Goal: Task Accomplishment & Management: Use online tool/utility

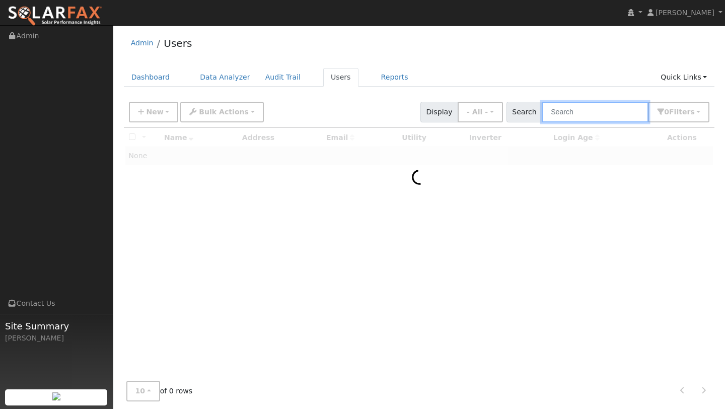
click at [579, 110] on input "text" at bounding box center [595, 112] width 107 height 21
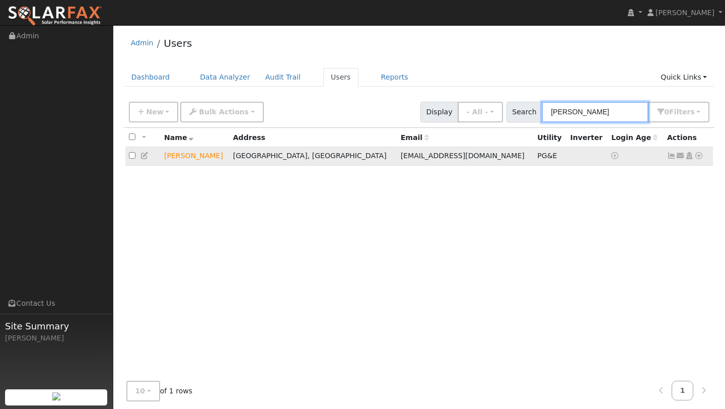
type input "paul mcguire"
click at [700, 158] on icon at bounding box center [698, 155] width 9 height 7
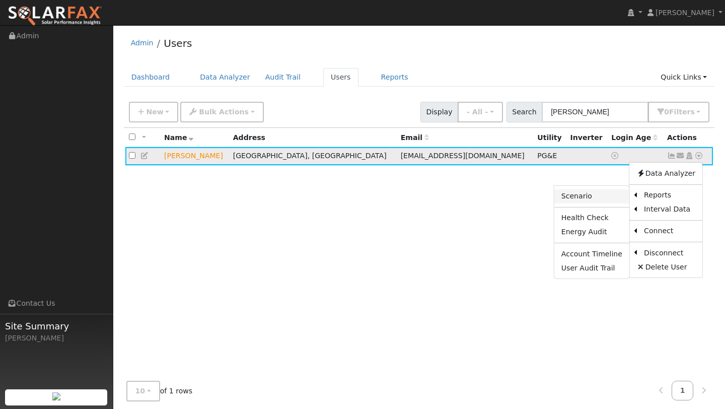
click at [592, 195] on link "Scenario" at bounding box center [591, 196] width 75 height 14
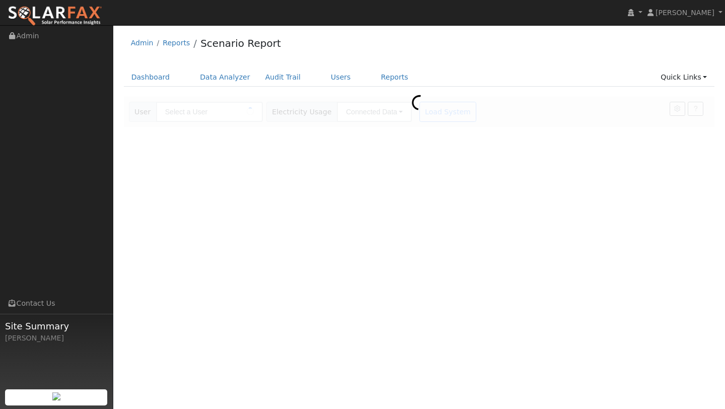
type input "Paul McGuire"
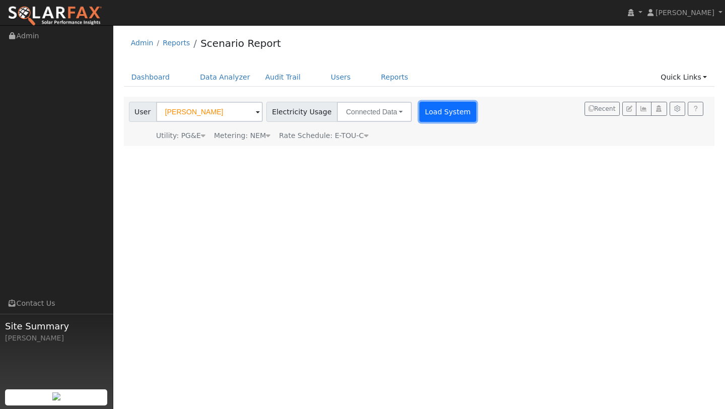
click at [429, 109] on button "Load System" at bounding box center [447, 112] width 57 height 20
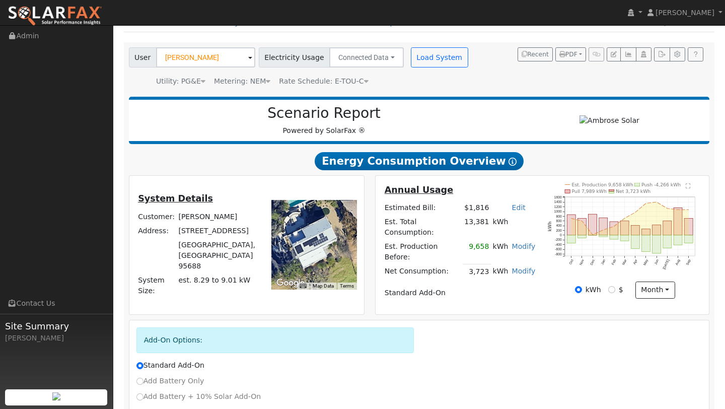
scroll to position [125, 0]
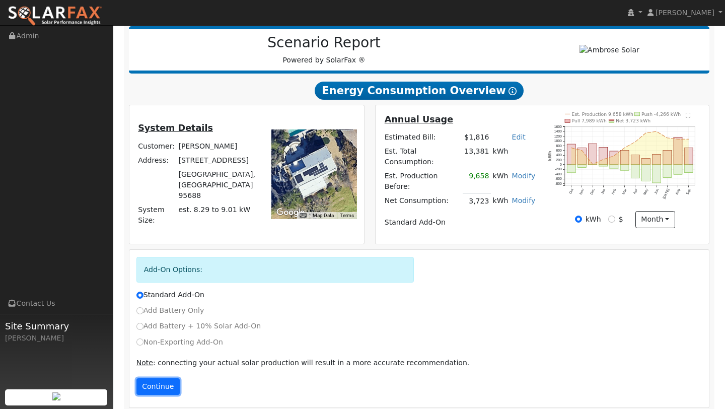
click at [157, 378] on button "Continue" at bounding box center [157, 386] width 43 height 17
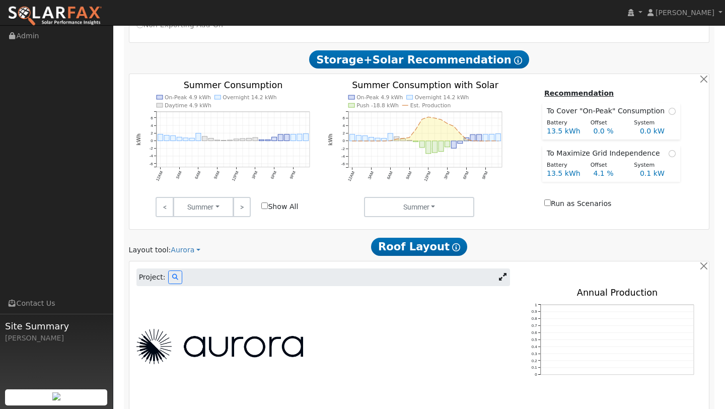
scroll to position [442, 0]
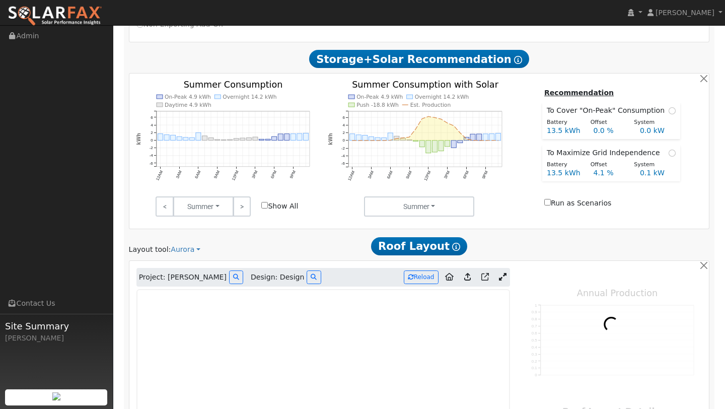
click at [504, 273] on icon at bounding box center [503, 277] width 8 height 8
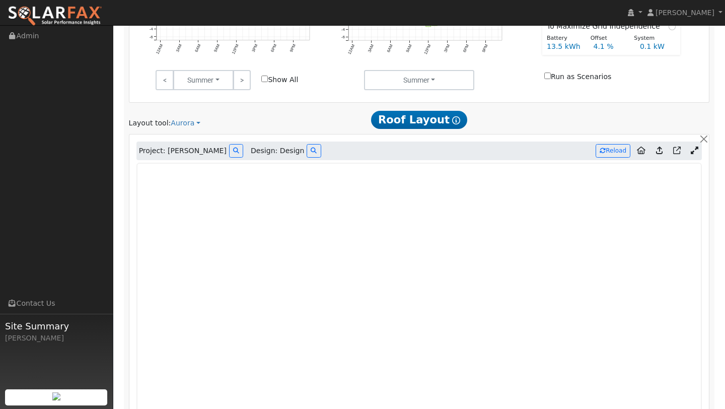
scroll to position [567, 0]
click at [306, 145] on button at bounding box center [313, 152] width 14 height 14
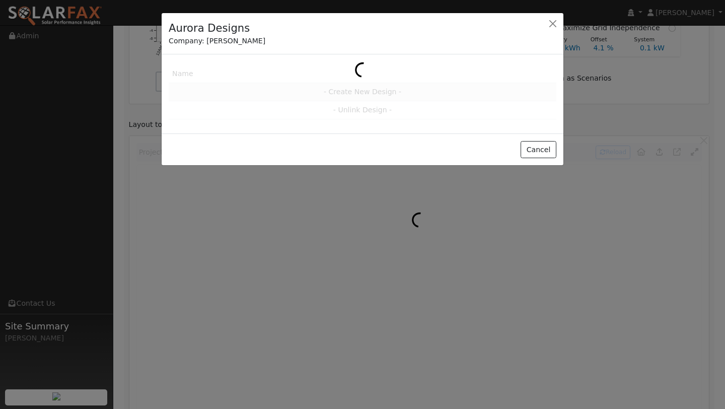
type input "1430"
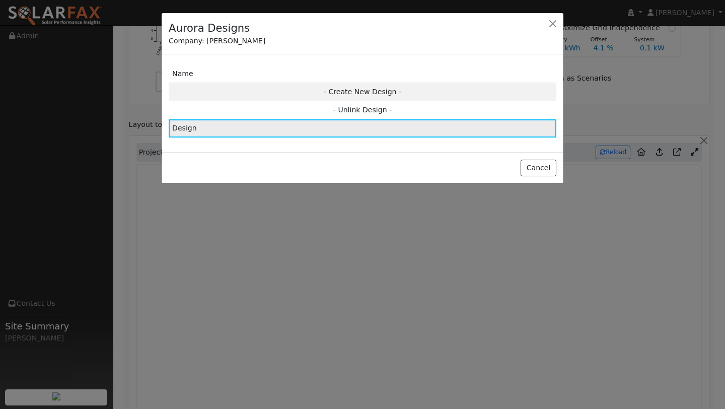
click at [459, 124] on td "Design" at bounding box center [363, 128] width 388 height 18
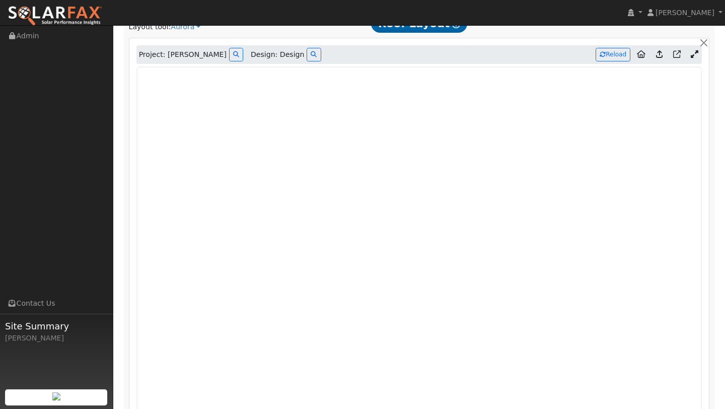
scroll to position [657, 0]
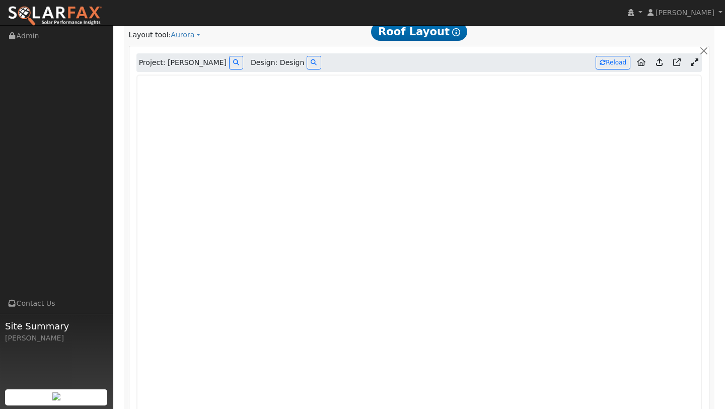
click at [695, 58] on icon at bounding box center [694, 62] width 8 height 8
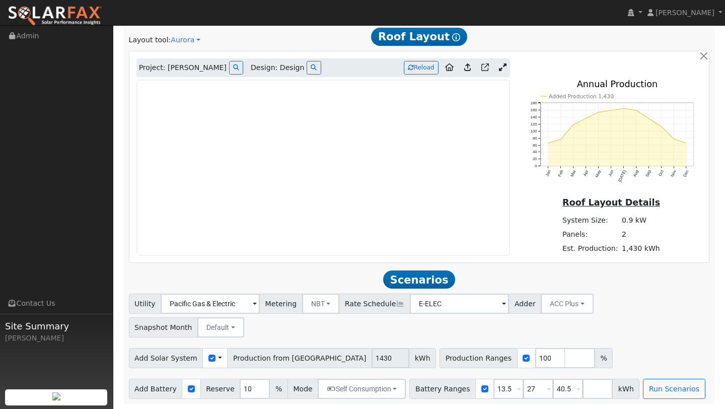
scroll to position [620, 0]
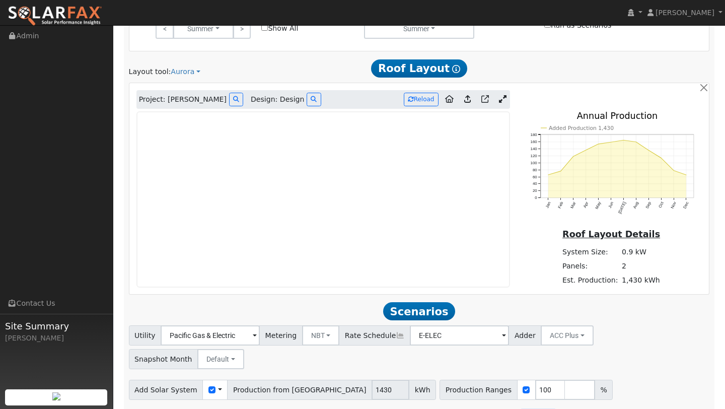
drag, startPoint x: 532, startPoint y: 387, endPoint x: 497, endPoint y: 386, distance: 35.2
type input "40.5"
drag, startPoint x: 533, startPoint y: 391, endPoint x: 521, endPoint y: 391, distance: 11.6
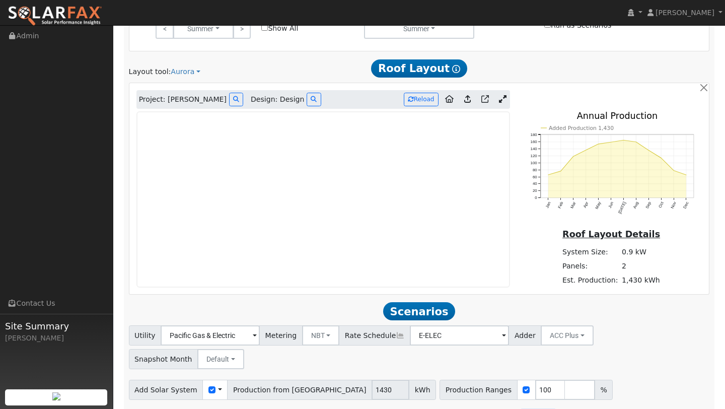
type input "4"
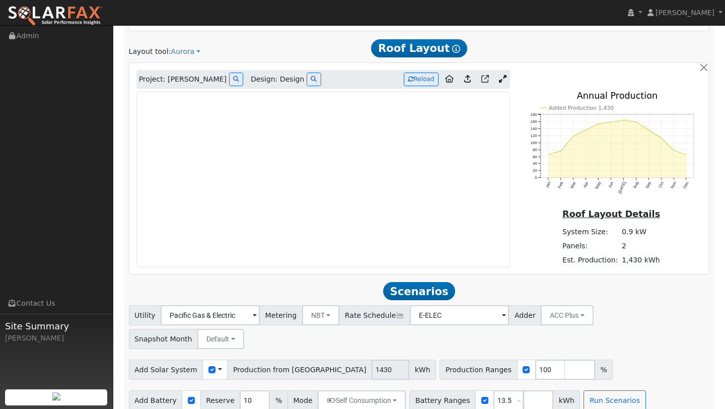
scroll to position [597, 0]
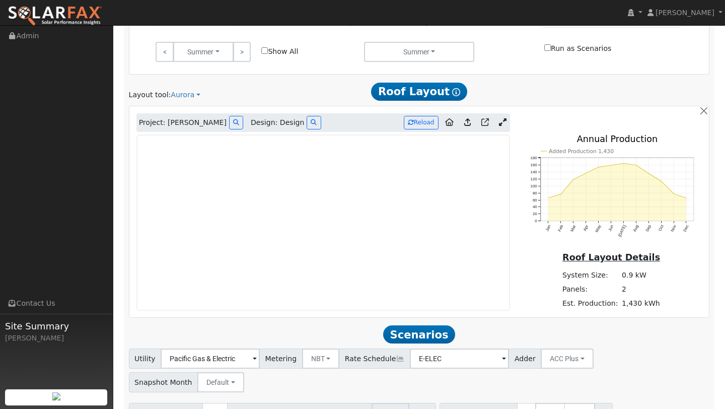
click at [504, 118] on icon at bounding box center [503, 122] width 8 height 8
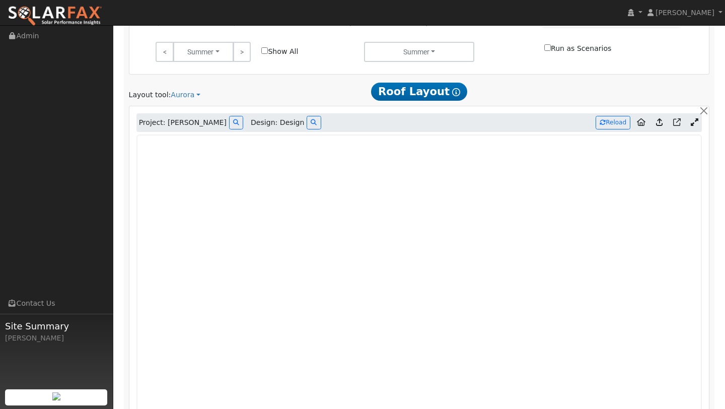
click at [659, 118] on icon at bounding box center [659, 122] width 7 height 8
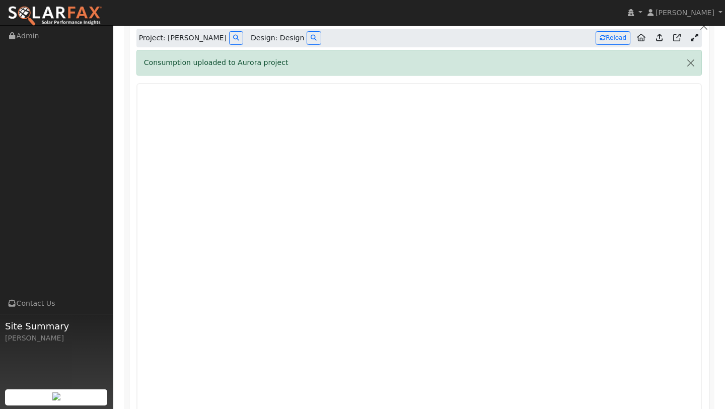
scroll to position [651, 0]
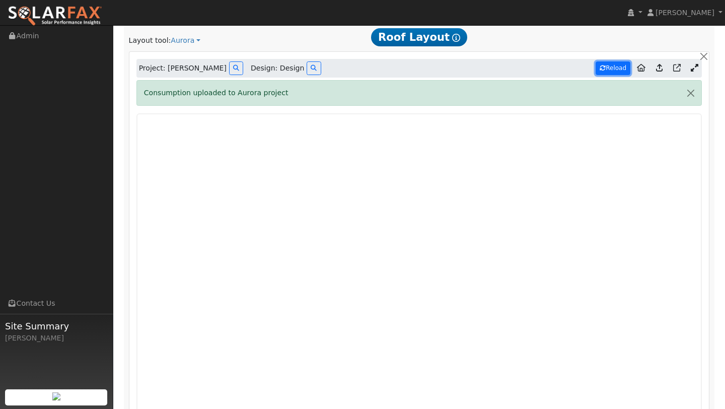
click at [615, 62] on button "Reload" at bounding box center [612, 68] width 35 height 14
type input "10772"
click at [611, 61] on button "Reload" at bounding box center [612, 68] width 35 height 14
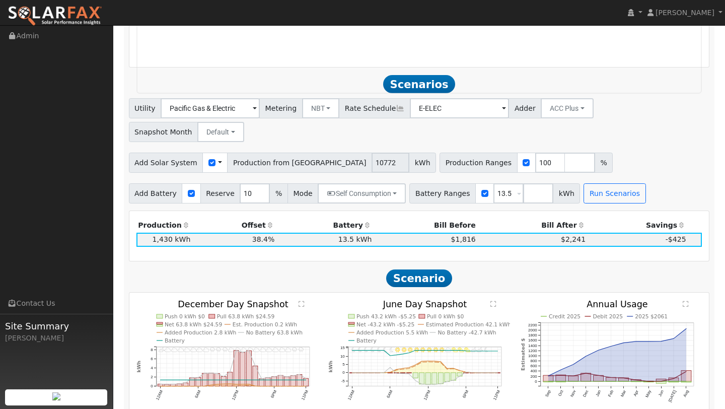
scroll to position [1067, 0]
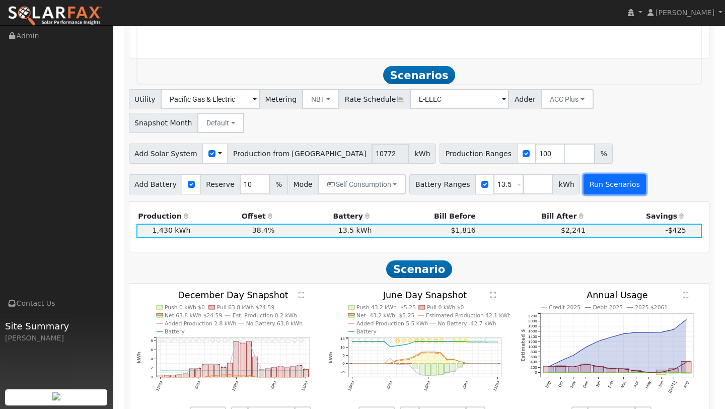
click at [607, 174] on button "Run Scenarios" at bounding box center [614, 184] width 62 height 20
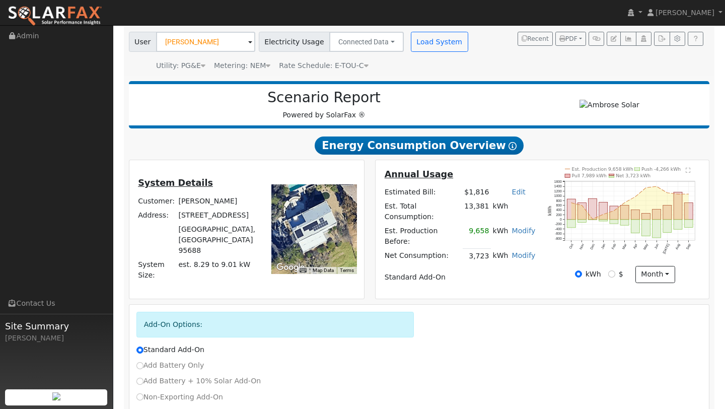
scroll to position [0, 0]
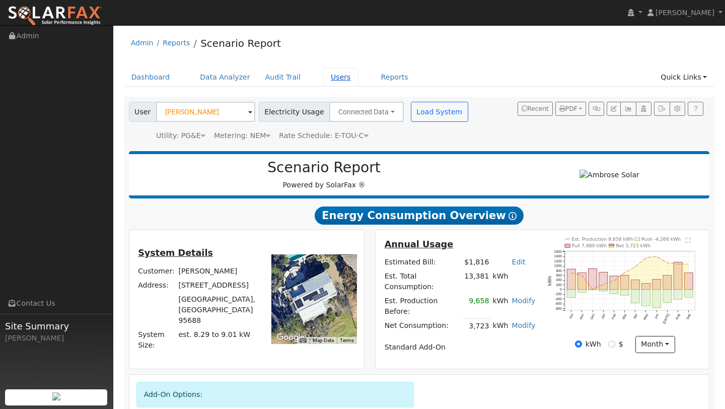
click at [334, 80] on link "Users" at bounding box center [340, 77] width 35 height 19
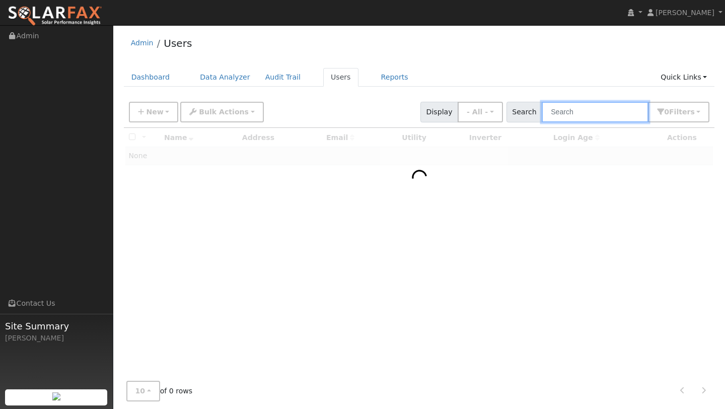
click at [577, 115] on input "text" at bounding box center [595, 112] width 107 height 21
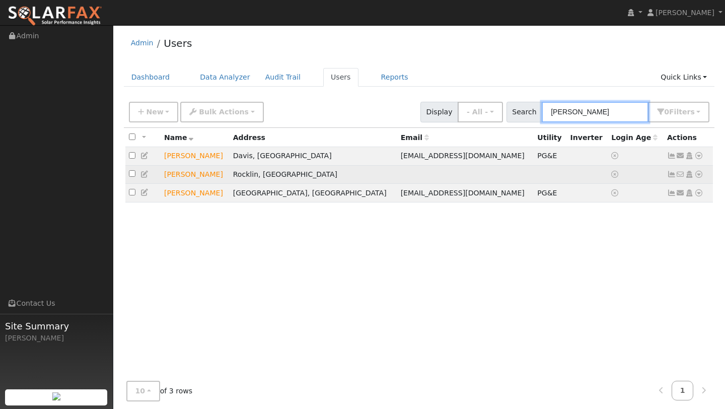
type input "paul m"
click at [699, 174] on icon at bounding box center [698, 174] width 9 height 7
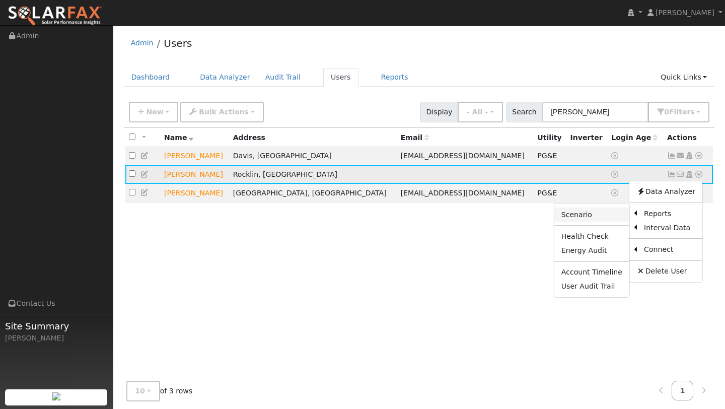
click at [598, 217] on link "Scenario" at bounding box center [591, 214] width 75 height 14
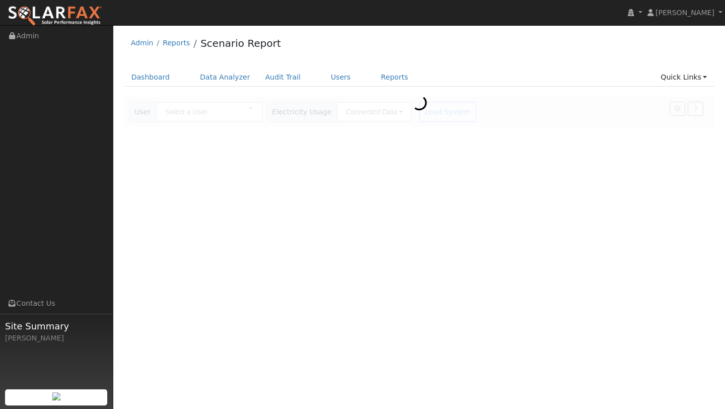
type input "[PERSON_NAME]"
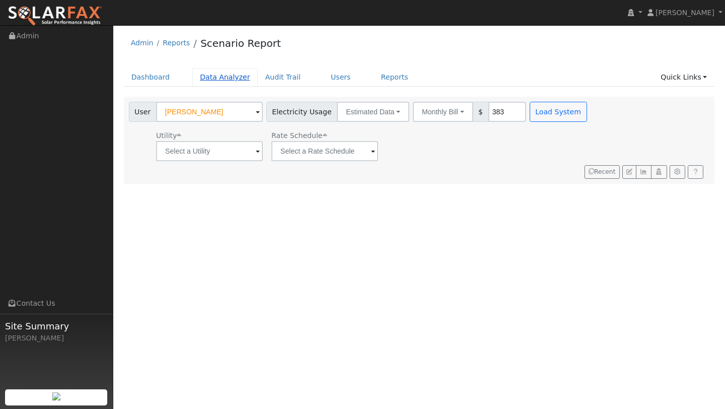
click at [224, 78] on link "Data Analyzer" at bounding box center [224, 77] width 65 height 19
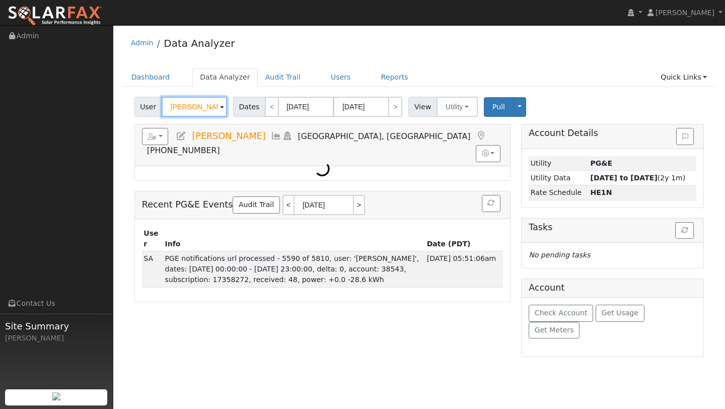
click at [201, 106] on input "[PERSON_NAME]" at bounding box center [194, 107] width 65 height 20
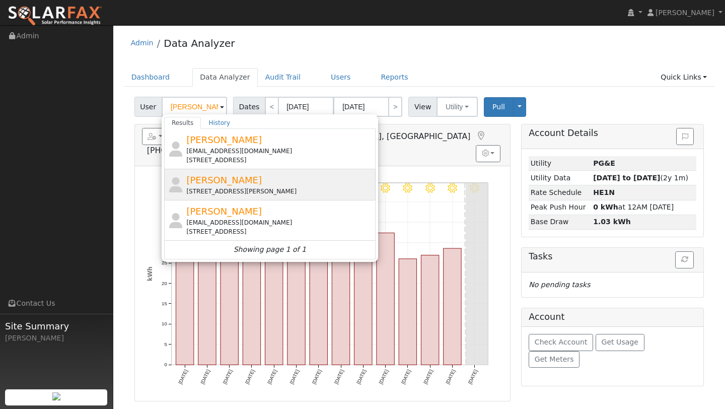
click at [234, 183] on span "[PERSON_NAME]" at bounding box center [223, 180] width 75 height 11
type input "[PERSON_NAME]"
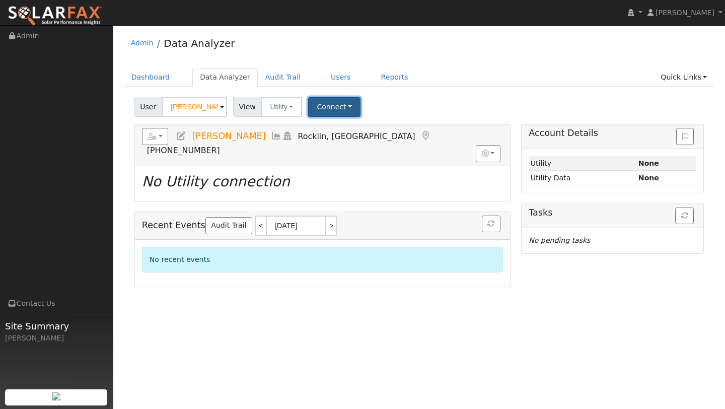
click at [327, 111] on button "Connect" at bounding box center [334, 107] width 52 height 20
click at [349, 131] on link "Select a Provider" at bounding box center [348, 129] width 79 height 14
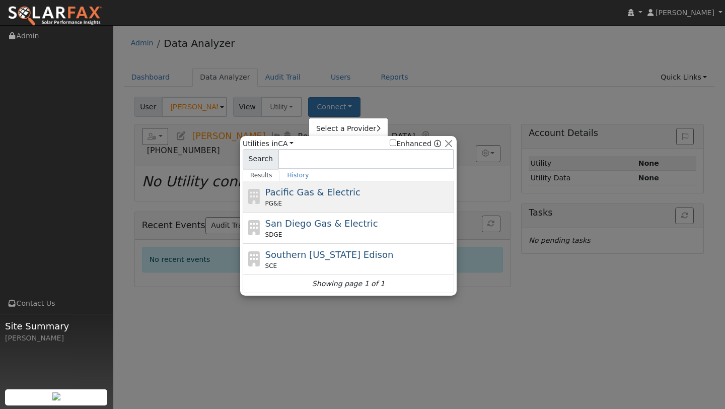
click at [294, 196] on span "Pacific Gas & Electric" at bounding box center [312, 192] width 95 height 11
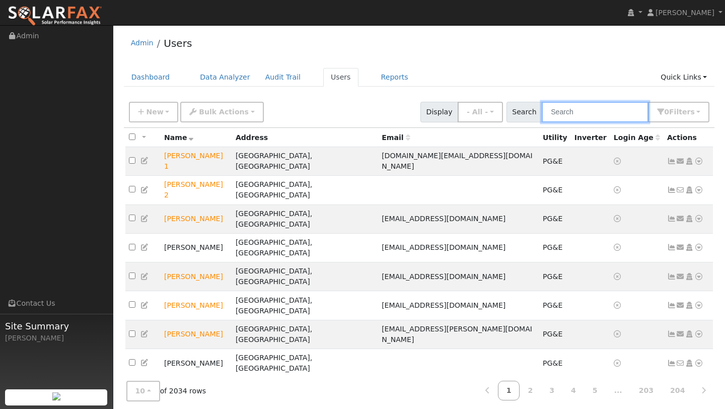
click at [571, 114] on input "text" at bounding box center [595, 112] width 107 height 21
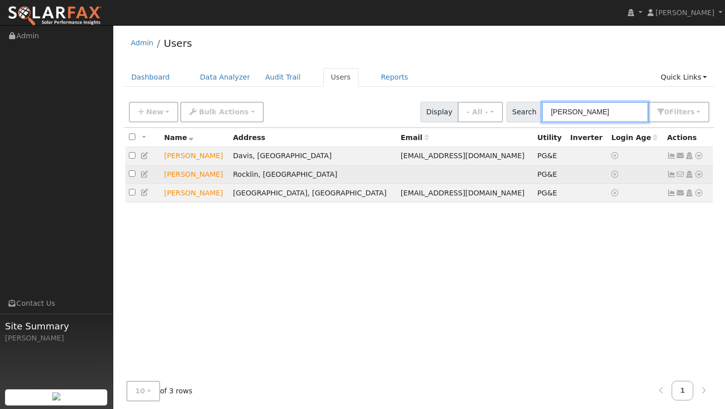
type input "[PERSON_NAME]"
click at [698, 175] on icon at bounding box center [698, 174] width 9 height 7
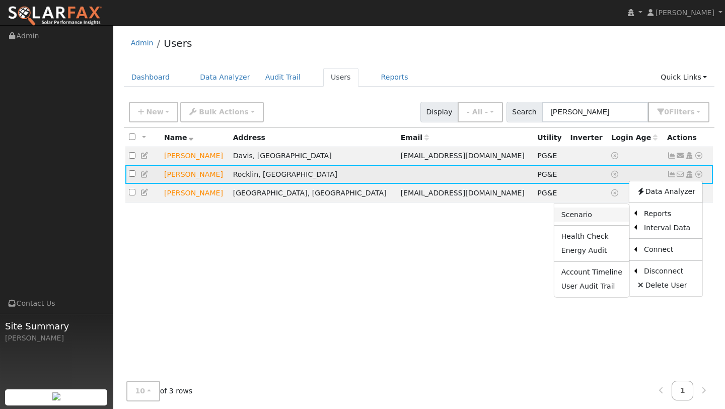
click at [596, 217] on link "Scenario" at bounding box center [591, 214] width 75 height 14
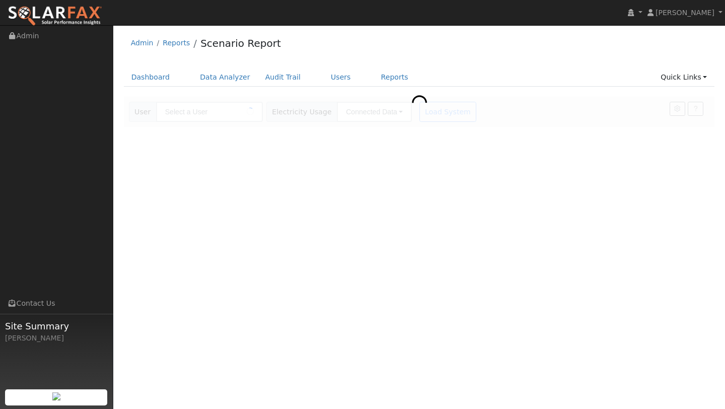
type input "[PERSON_NAME]"
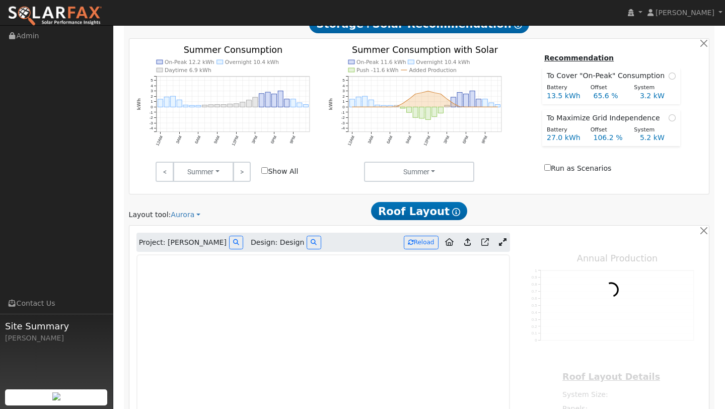
scroll to position [424, 0]
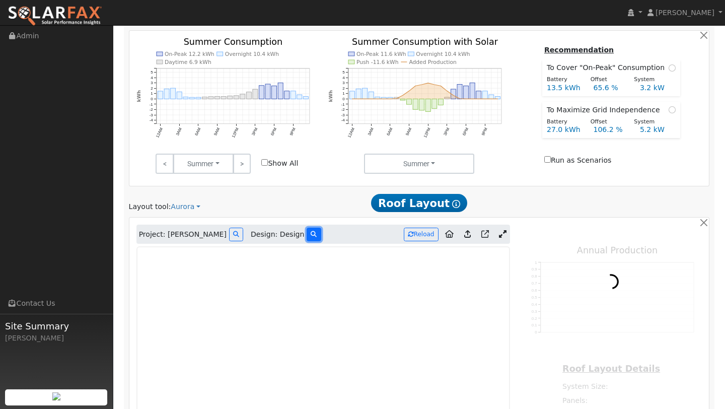
click at [311, 233] on icon at bounding box center [314, 234] width 6 height 6
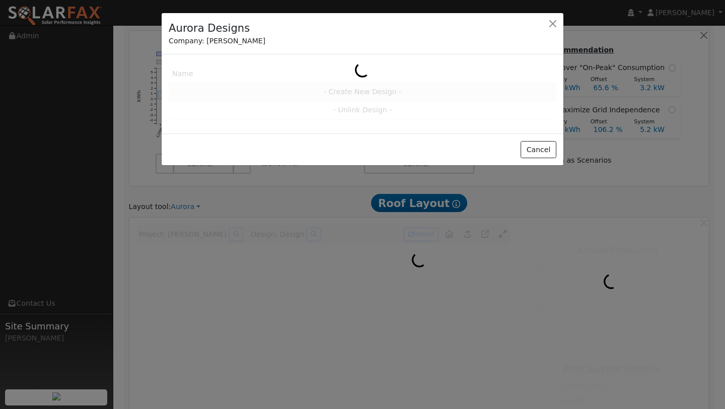
type input "13118"
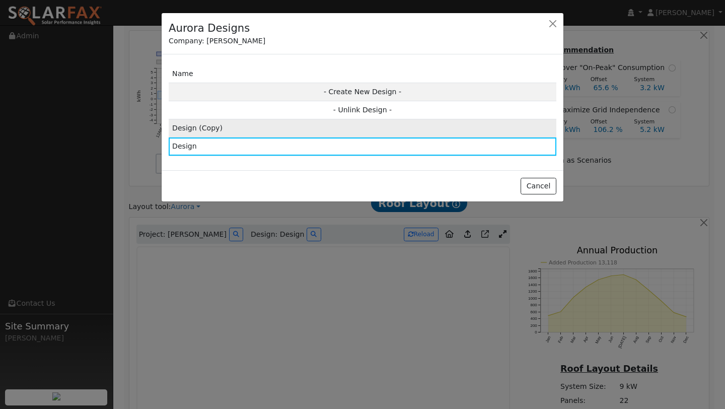
click at [320, 125] on td "Design (Copy)" at bounding box center [363, 128] width 388 height 18
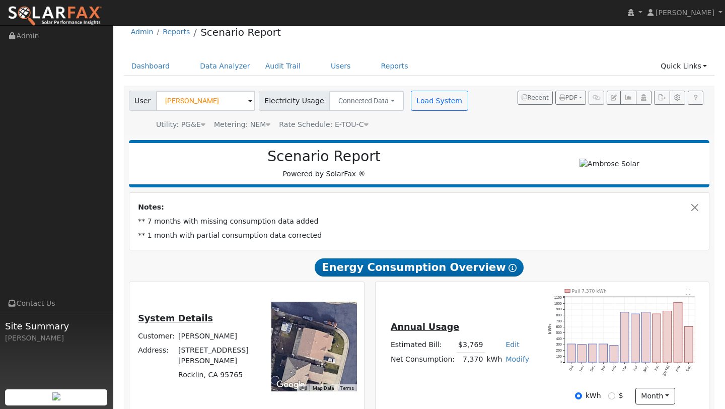
scroll to position [0, 0]
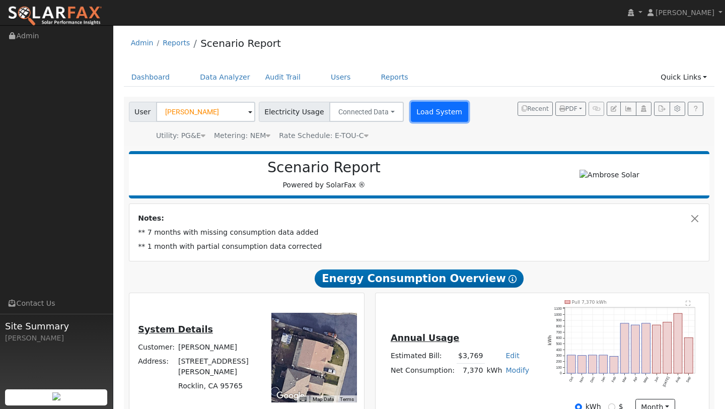
click at [426, 113] on button "Load System" at bounding box center [439, 112] width 57 height 20
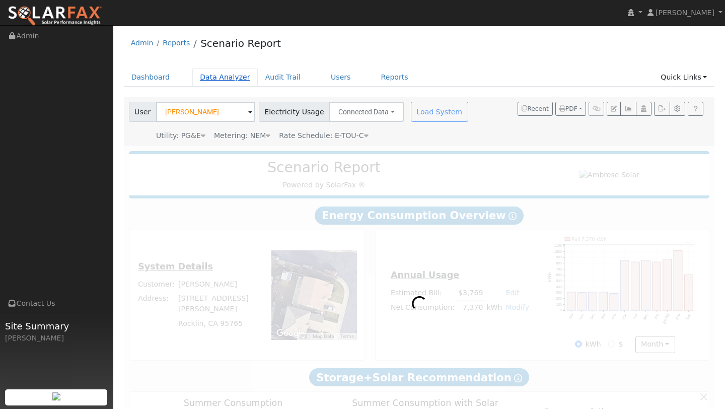
click at [227, 75] on link "Data Analyzer" at bounding box center [224, 77] width 65 height 19
click at [224, 76] on link "Data Analyzer" at bounding box center [224, 77] width 65 height 19
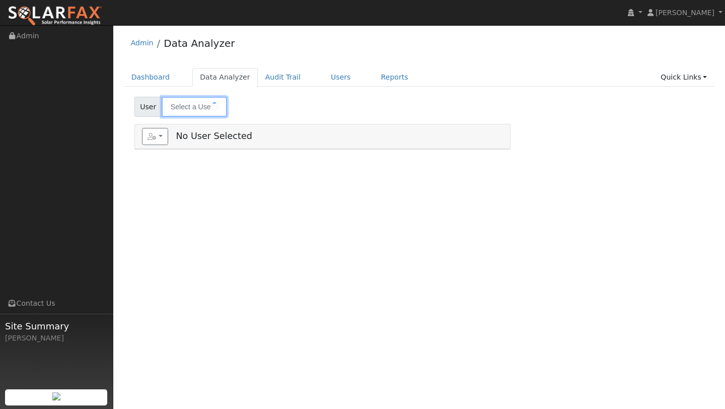
type input "[PERSON_NAME]"
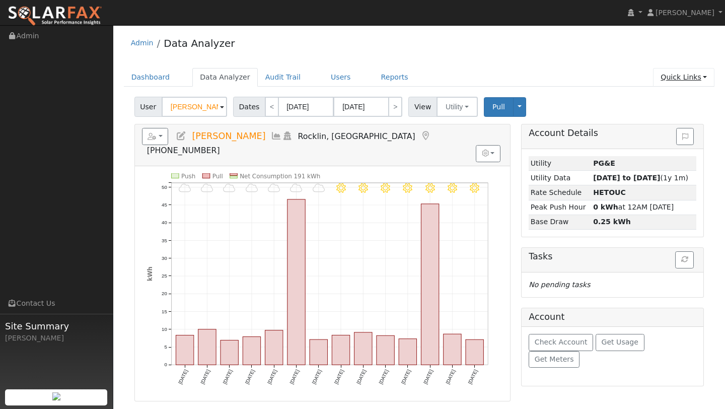
click at [678, 82] on link "Quick Links" at bounding box center [683, 77] width 61 height 19
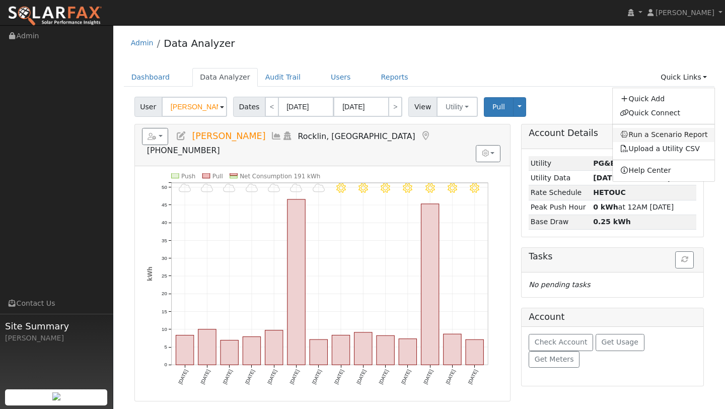
click at [665, 131] on link "Run a Scenario Report" at bounding box center [663, 135] width 102 height 14
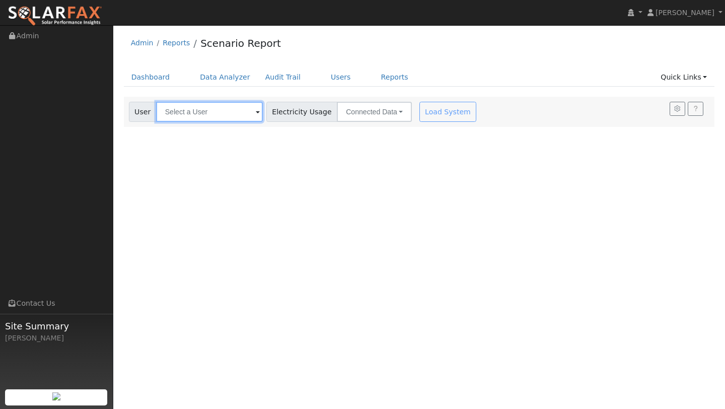
click at [221, 113] on input "text" at bounding box center [209, 112] width 107 height 20
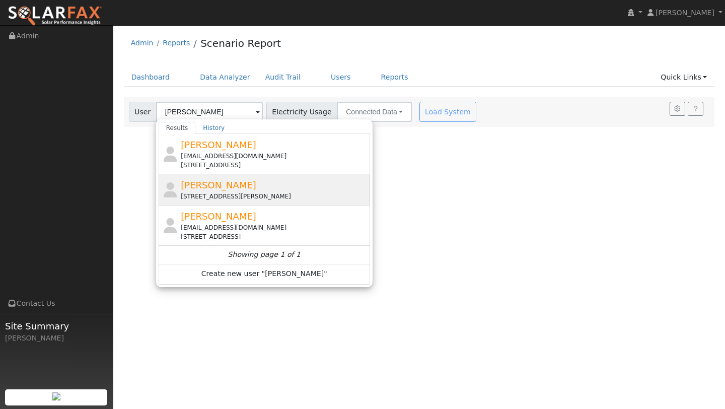
click at [218, 186] on span "[PERSON_NAME]" at bounding box center [218, 185] width 75 height 11
type input "[PERSON_NAME]"
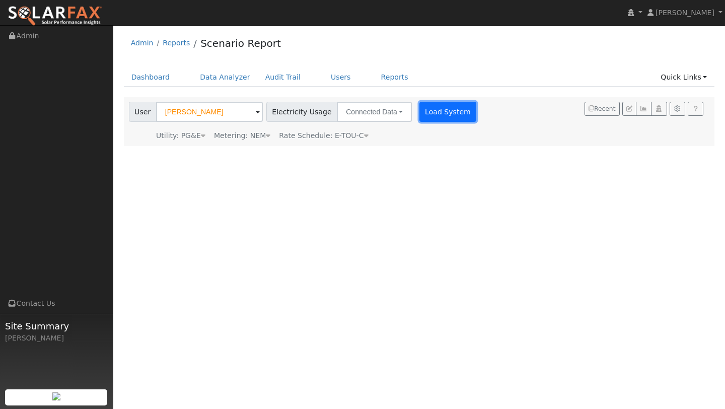
click at [432, 112] on button "Load System" at bounding box center [447, 112] width 57 height 20
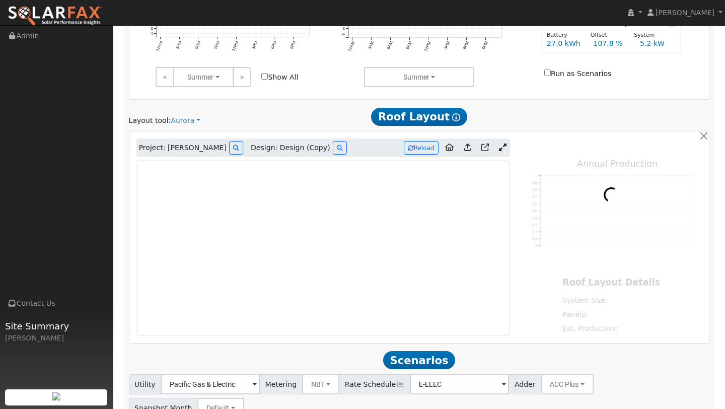
scroll to position [443, 0]
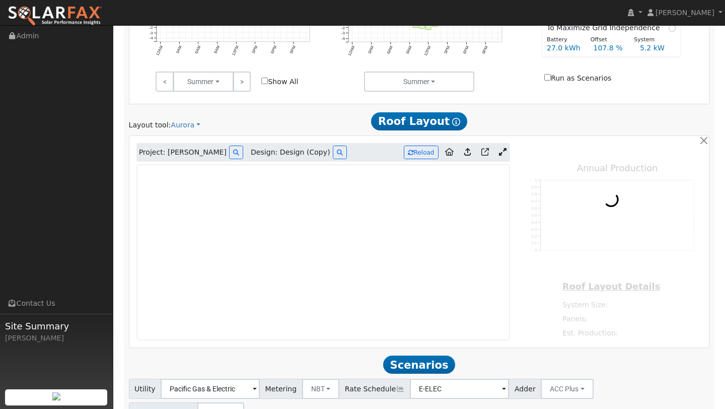
type input "25294"
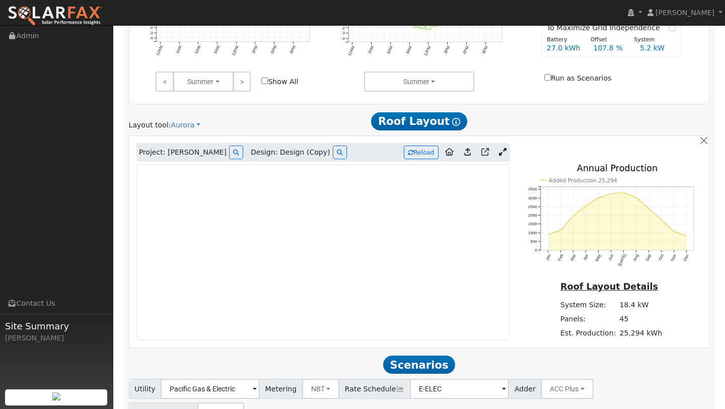
click at [502, 153] on icon at bounding box center [503, 152] width 8 height 8
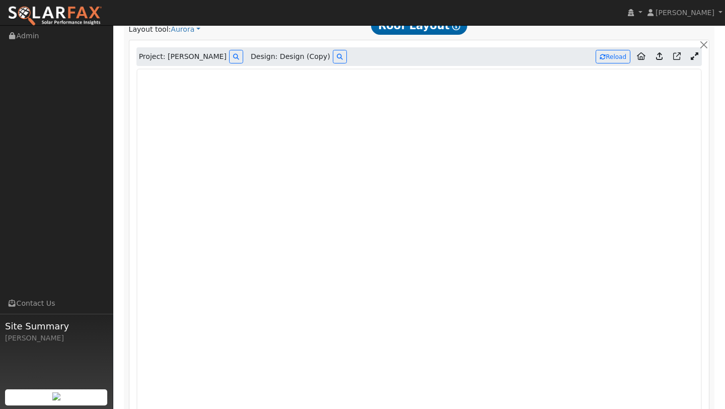
scroll to position [533, 0]
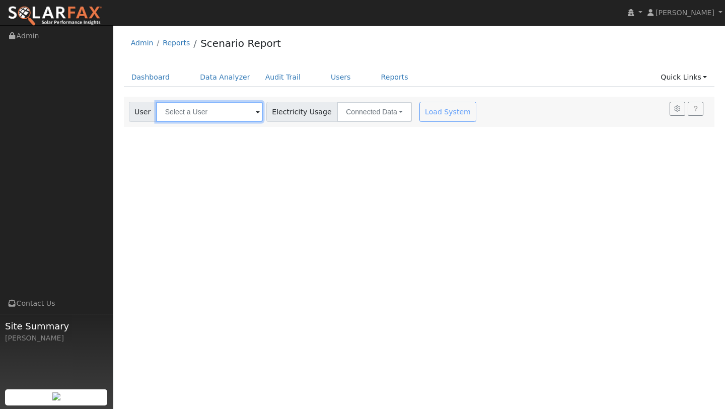
click at [221, 112] on input "text" at bounding box center [209, 112] width 107 height 20
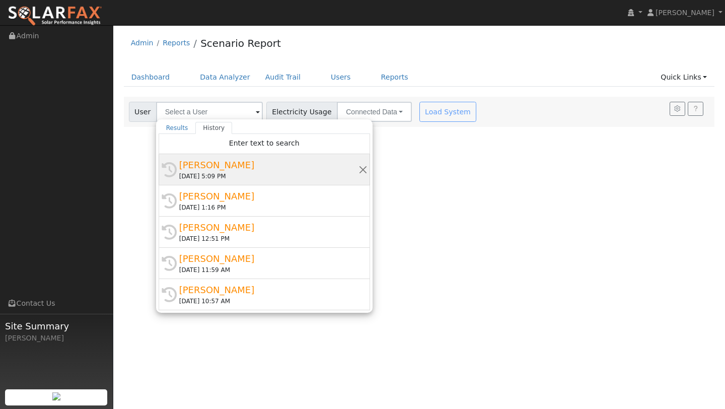
click at [216, 169] on div "[PERSON_NAME]" at bounding box center [268, 165] width 179 height 14
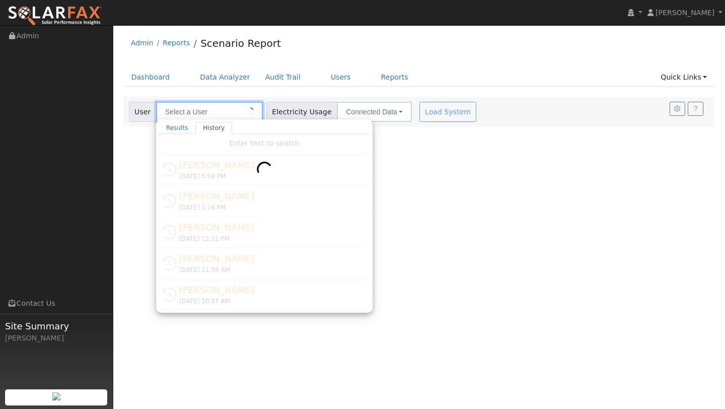
type input "[PERSON_NAME]"
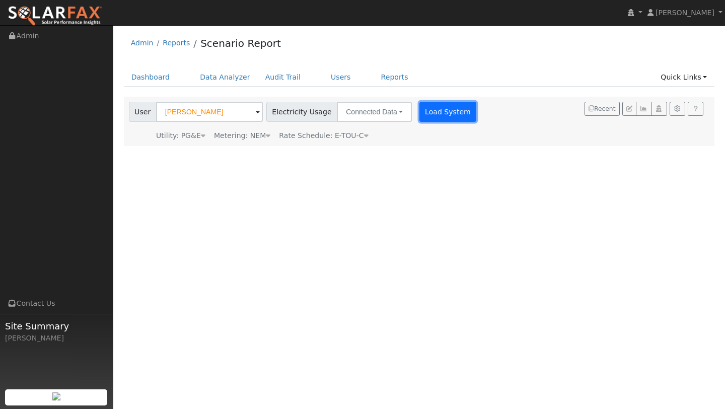
click at [433, 113] on button "Load System" at bounding box center [447, 112] width 57 height 20
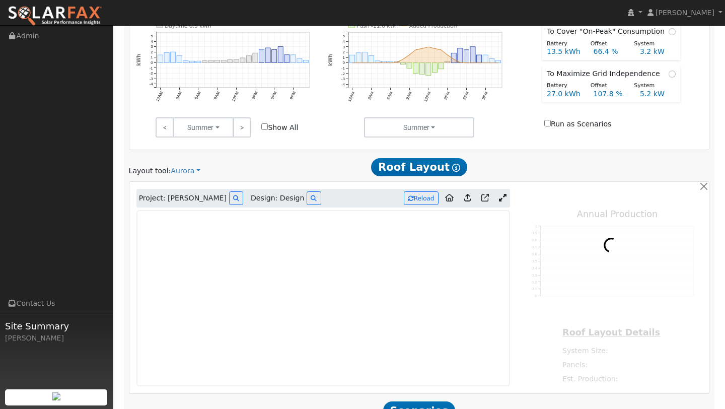
type input "0"
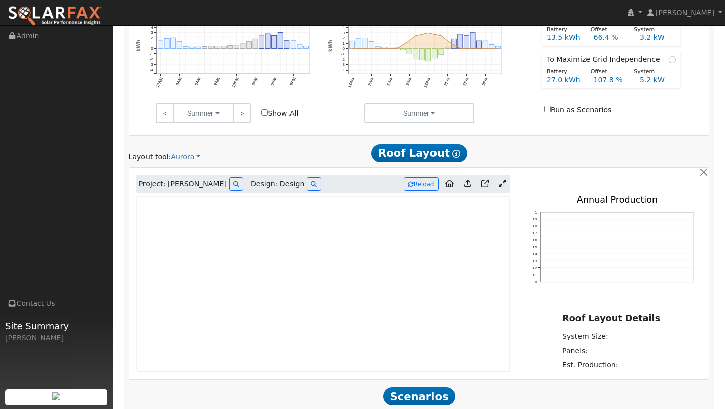
scroll to position [505, 0]
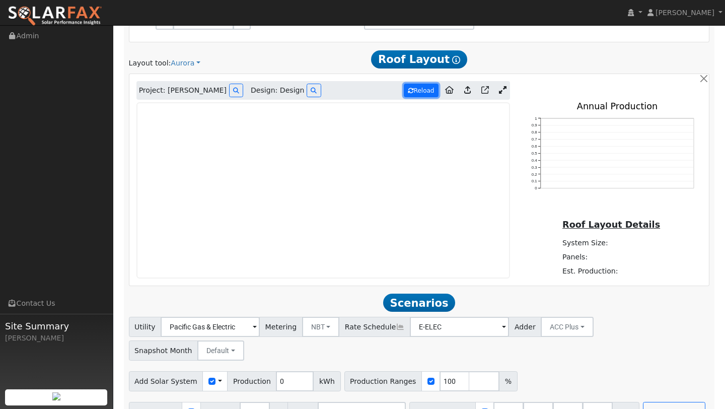
click at [418, 91] on button "Reload" at bounding box center [421, 91] width 35 height 14
click at [311, 91] on icon at bounding box center [314, 91] width 6 height 6
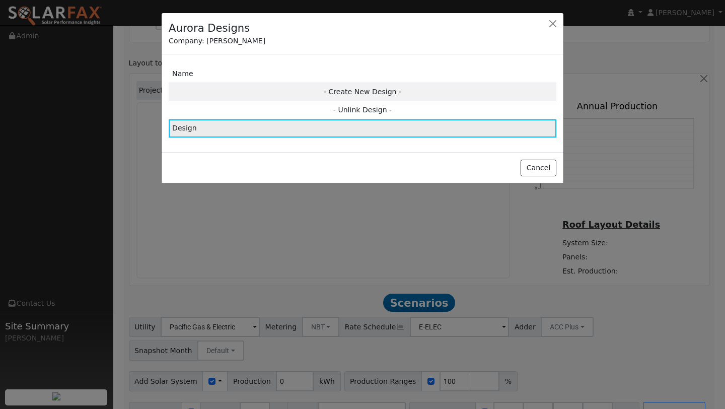
click at [277, 129] on td "Design" at bounding box center [363, 128] width 388 height 18
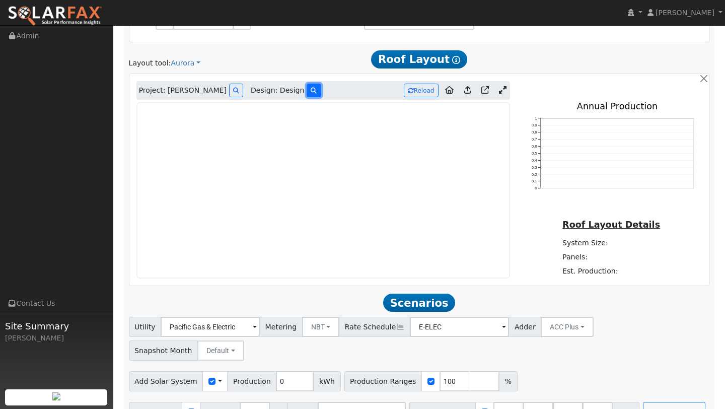
click at [311, 91] on icon at bounding box center [314, 91] width 6 height 6
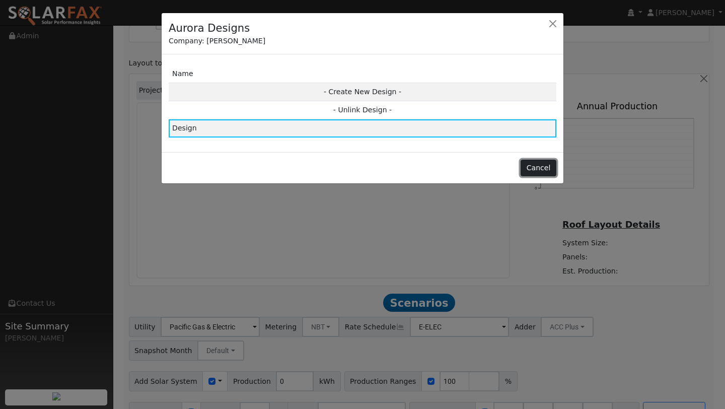
click at [534, 168] on button "Cancel" at bounding box center [538, 168] width 36 height 17
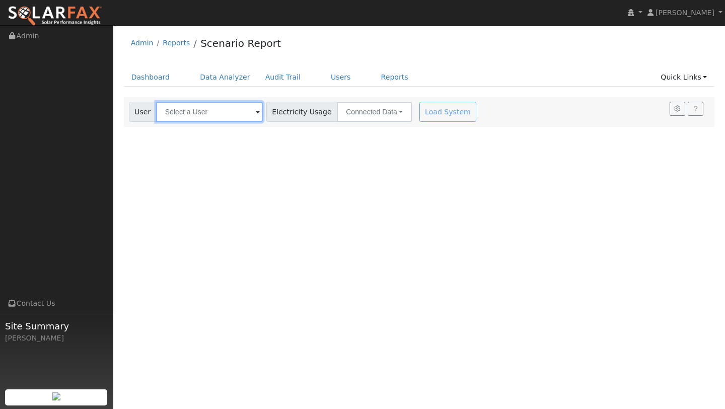
click at [195, 110] on input "text" at bounding box center [209, 112] width 107 height 20
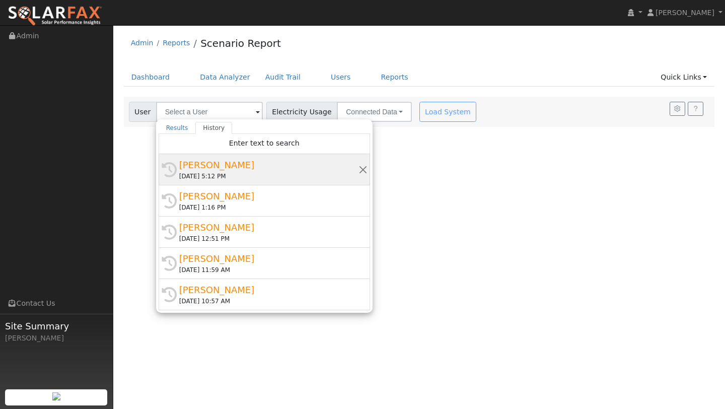
click at [210, 166] on div "[PERSON_NAME]" at bounding box center [268, 165] width 179 height 14
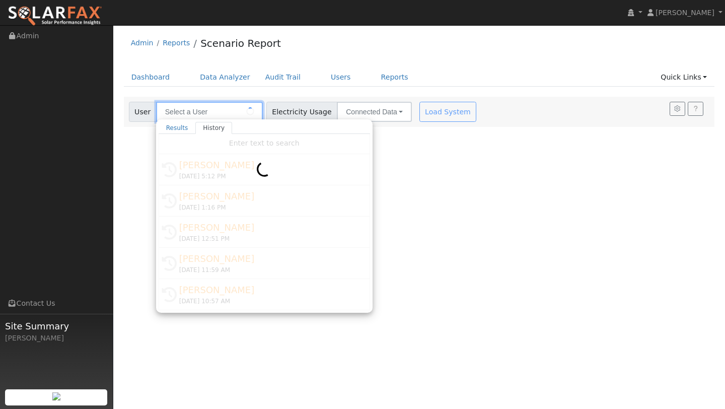
type input "[PERSON_NAME]"
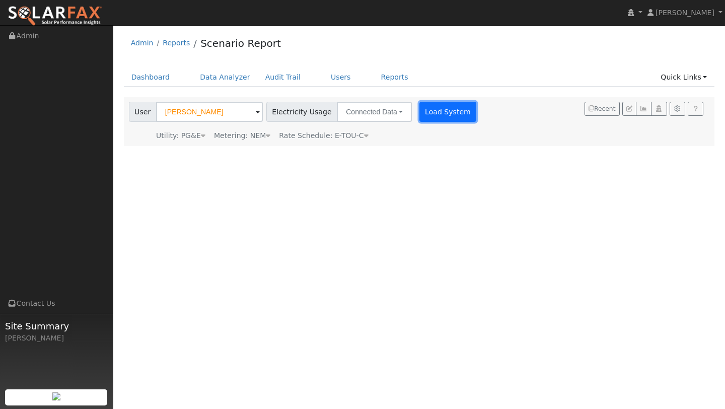
click at [433, 111] on button "Load System" at bounding box center [447, 112] width 57 height 20
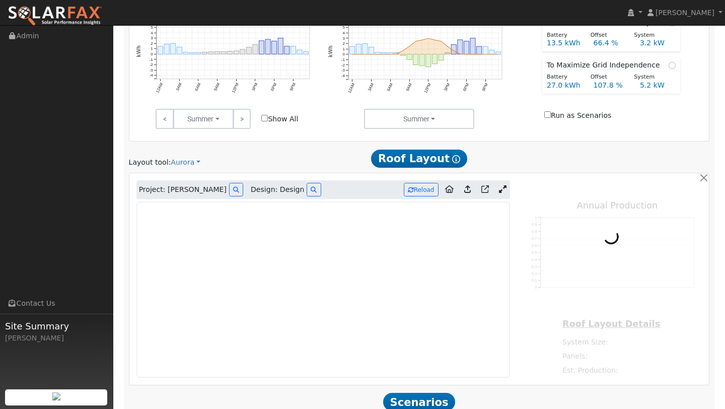
type input "0"
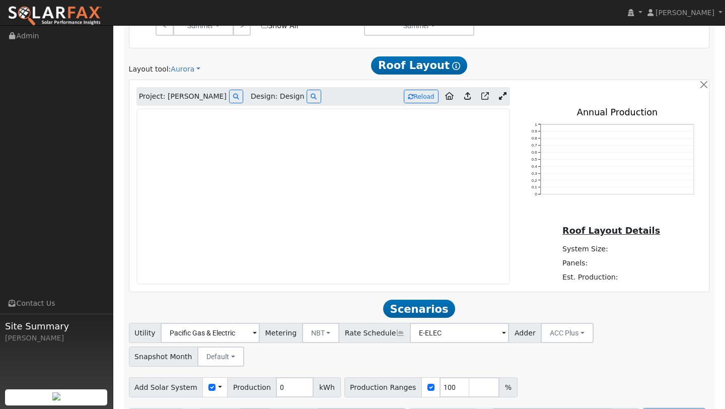
scroll to position [498, 0]
click at [311, 98] on icon at bounding box center [314, 97] width 6 height 6
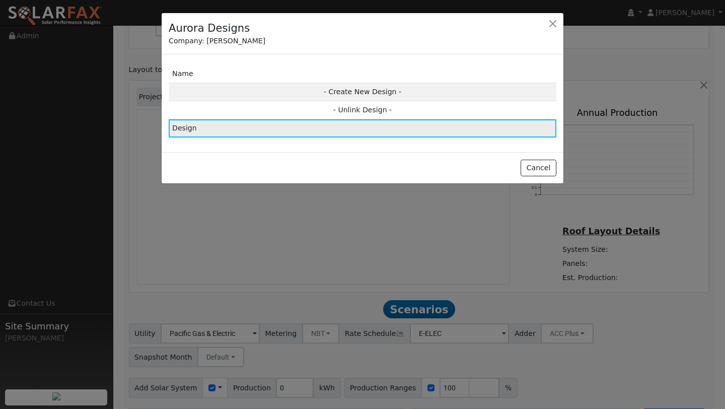
click at [309, 126] on td "Design" at bounding box center [363, 128] width 388 height 18
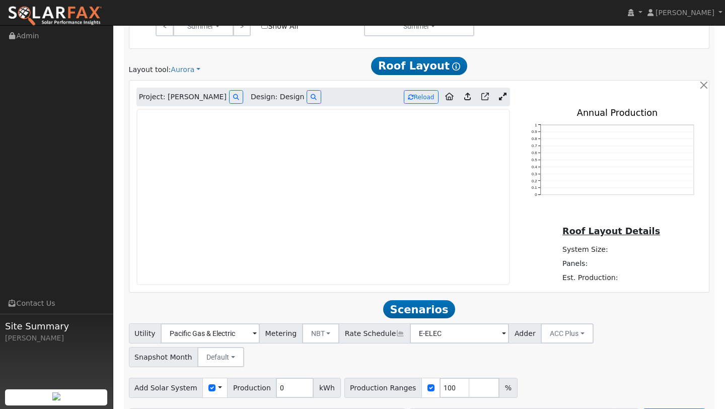
click at [504, 98] on icon at bounding box center [503, 97] width 8 height 8
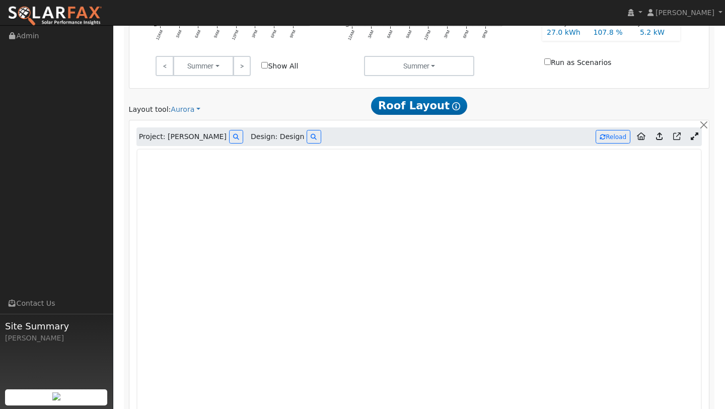
scroll to position [499, 0]
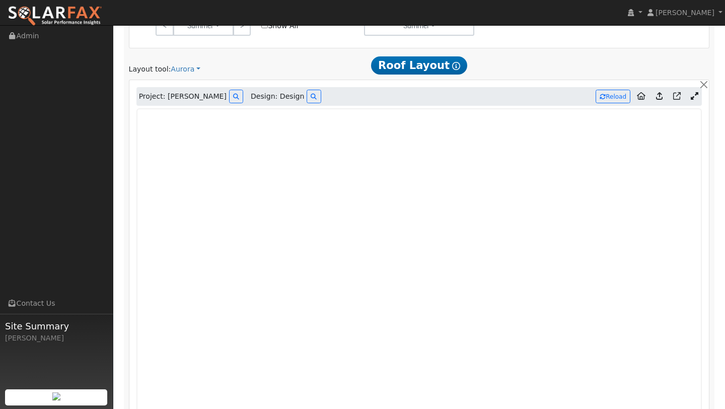
click at [660, 95] on icon at bounding box center [659, 96] width 7 height 8
click at [659, 96] on icon at bounding box center [659, 96] width 7 height 8
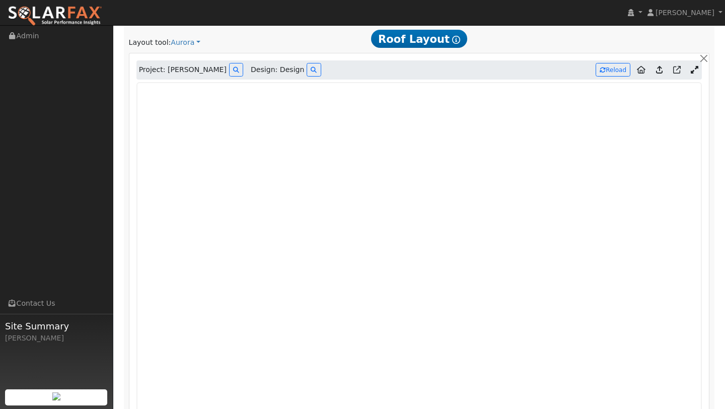
scroll to position [502, 0]
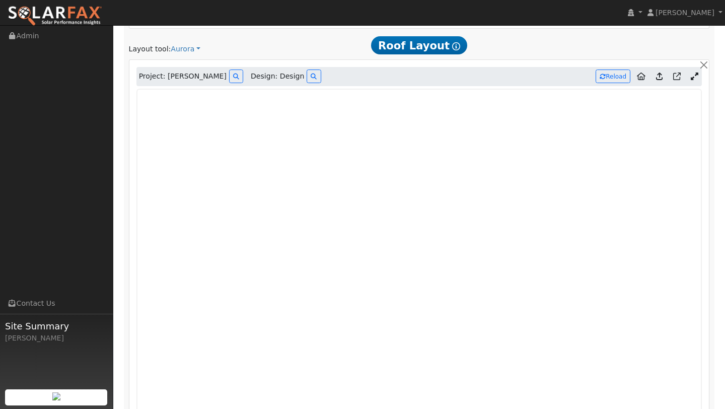
click at [659, 81] on link at bounding box center [659, 76] width 15 height 16
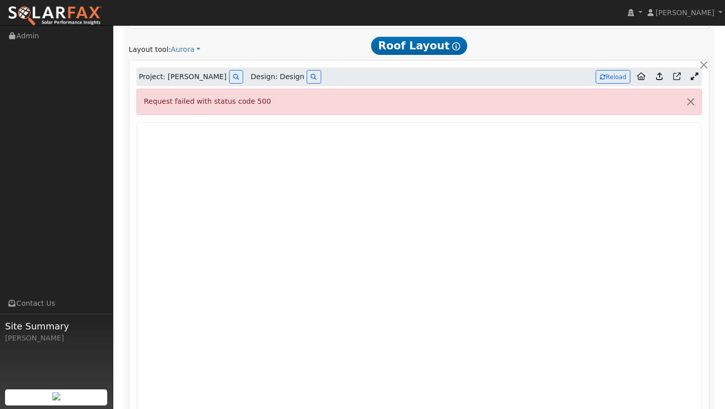
click at [659, 78] on icon at bounding box center [659, 76] width 7 height 8
click at [658, 76] on icon at bounding box center [659, 76] width 7 height 8
click at [613, 77] on button "Reload" at bounding box center [612, 77] width 35 height 14
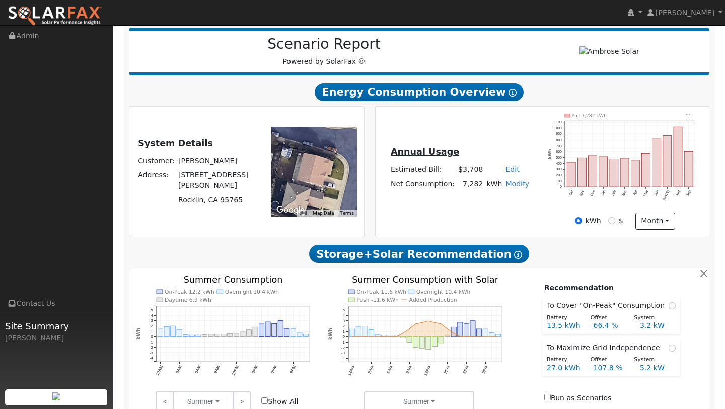
scroll to position [96, 0]
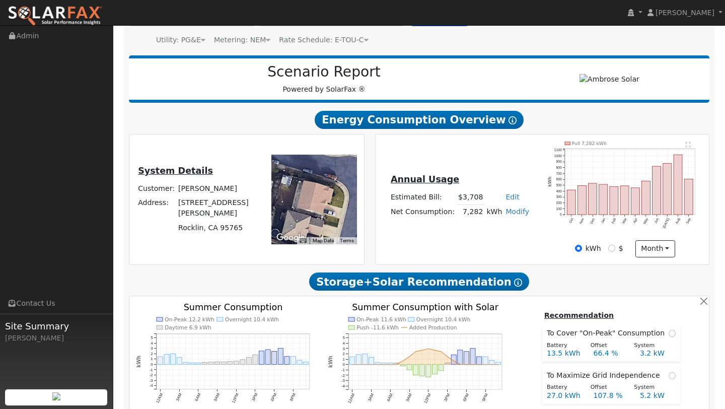
click at [494, 68] on h2 "Scenario Report" at bounding box center [324, 71] width 370 height 17
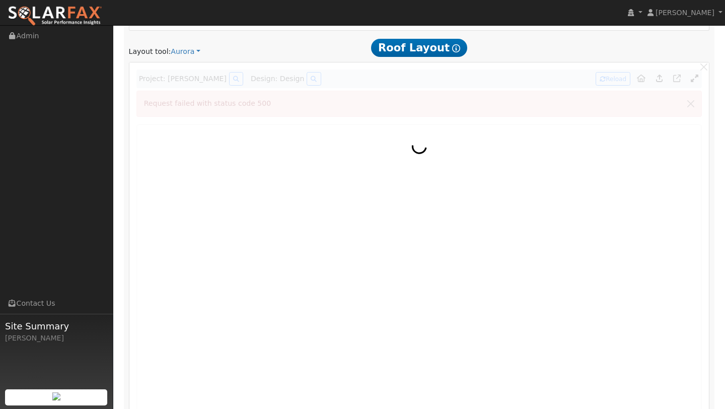
scroll to position [493, 0]
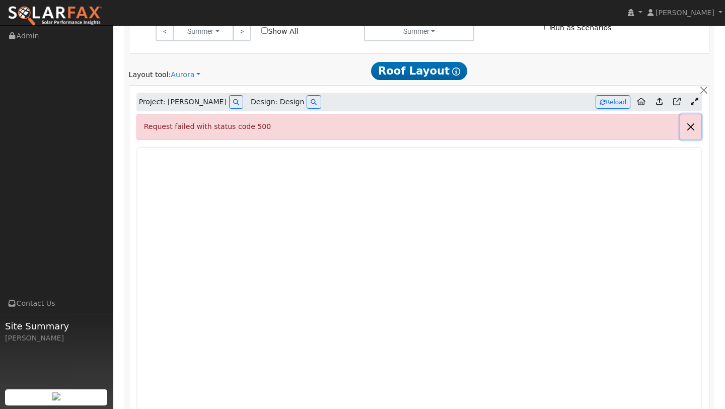
click at [691, 130] on button "button" at bounding box center [690, 126] width 21 height 25
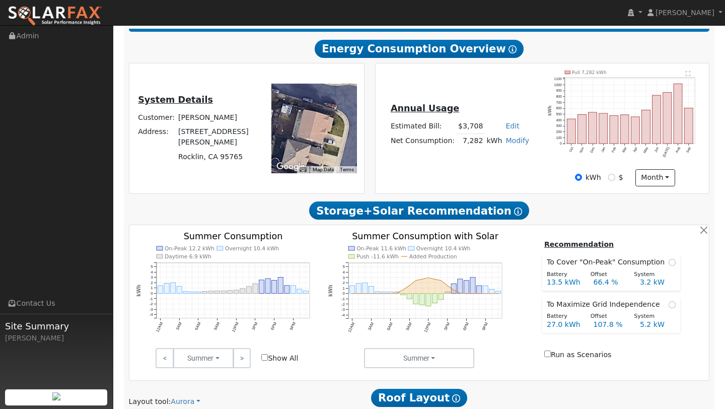
scroll to position [0, 0]
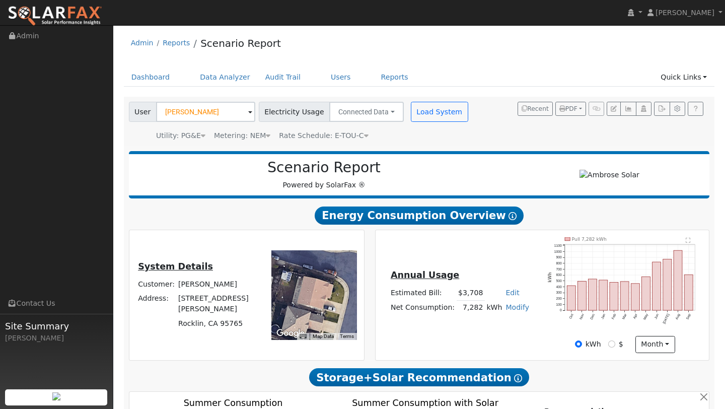
click at [503, 60] on div "Admin Reports Scenario Report" at bounding box center [419, 45] width 591 height 31
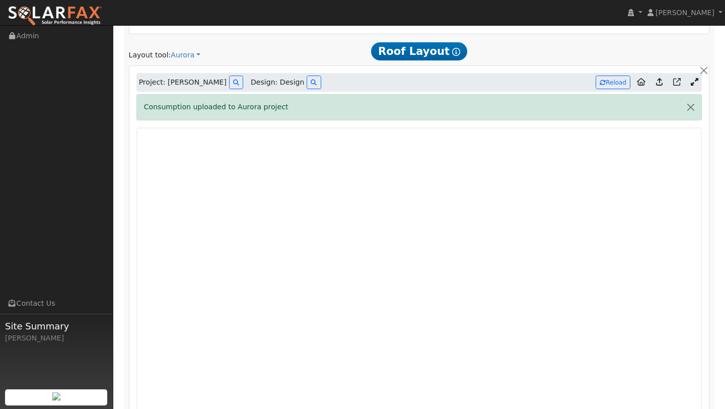
scroll to position [536, 0]
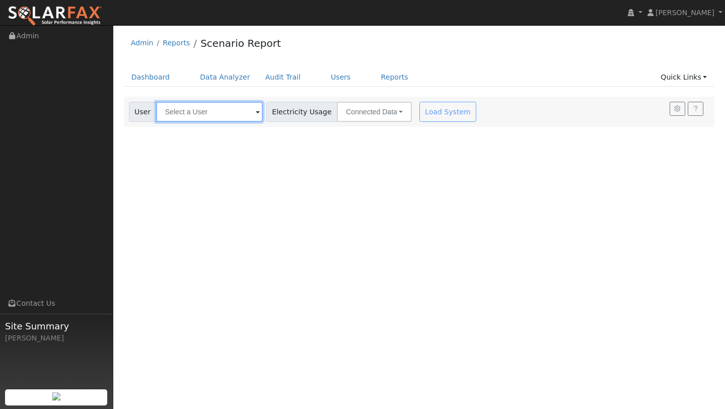
click at [202, 111] on input "text" at bounding box center [209, 112] width 107 height 20
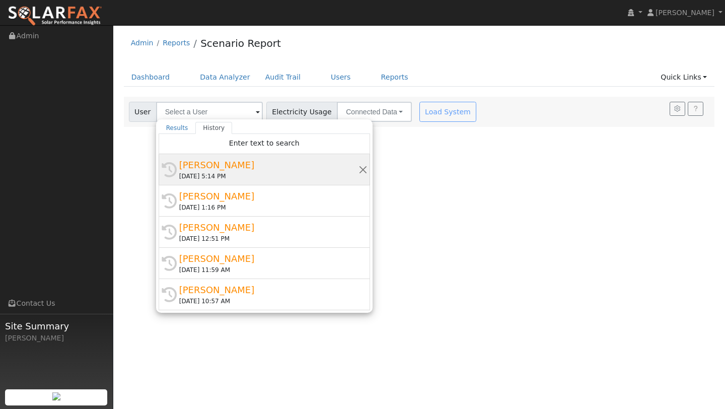
click at [213, 163] on div "[PERSON_NAME]" at bounding box center [268, 165] width 179 height 14
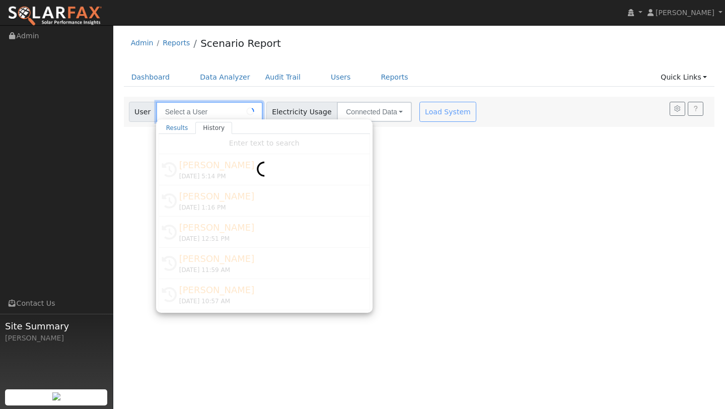
type input "[PERSON_NAME]"
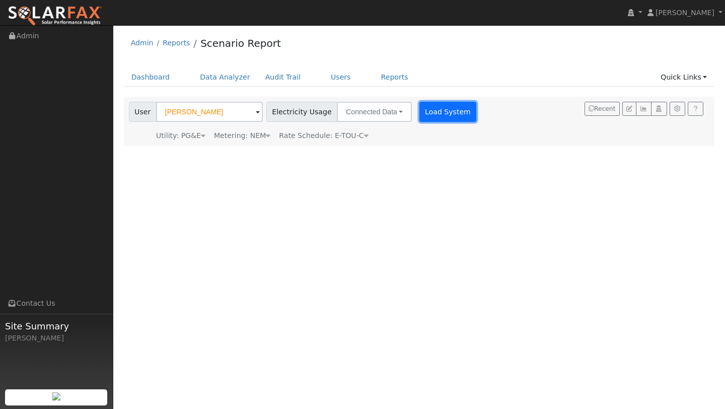
click at [435, 115] on button "Load System" at bounding box center [447, 112] width 57 height 20
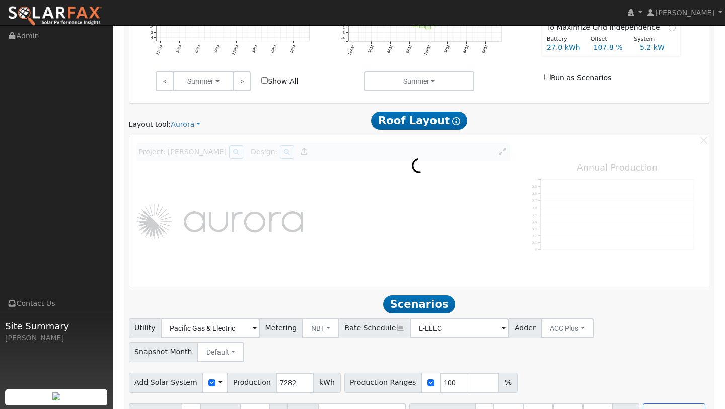
scroll to position [439, 0]
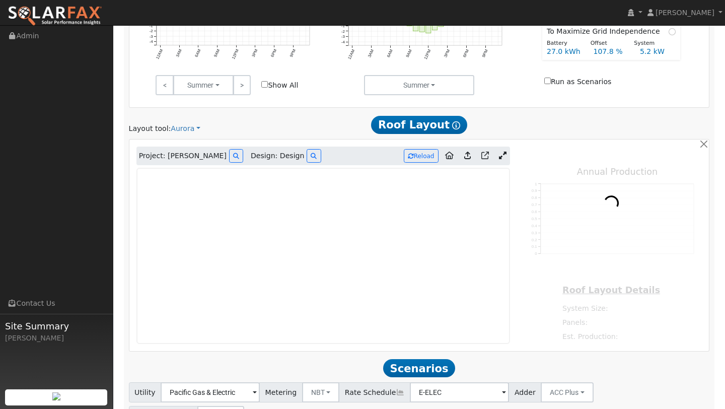
click at [502, 155] on icon at bounding box center [503, 155] width 8 height 8
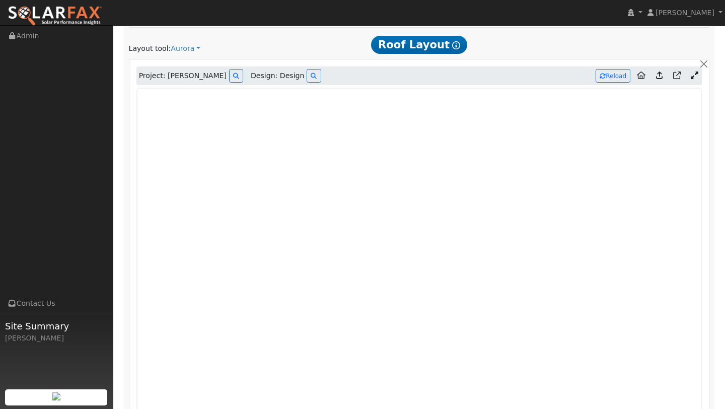
scroll to position [526, 0]
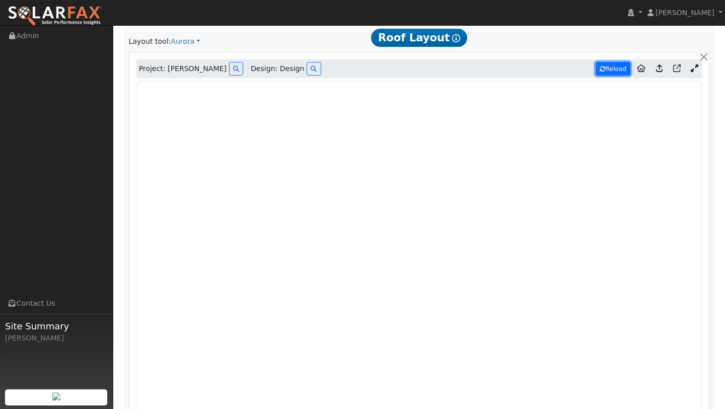
click at [612, 68] on button "Reload" at bounding box center [612, 69] width 35 height 14
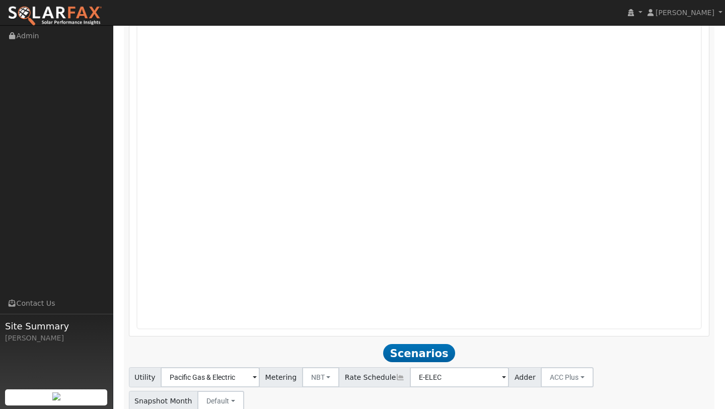
scroll to position [668, 0]
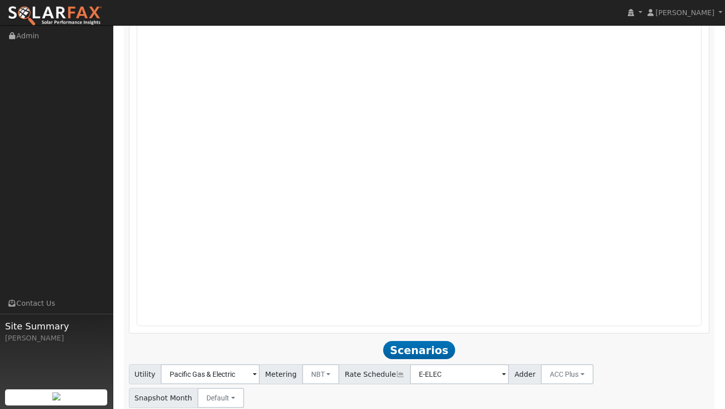
type input "11762"
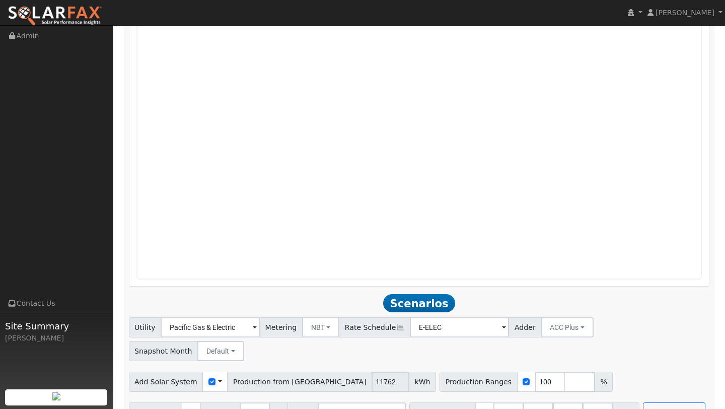
scroll to position [715, 0]
drag, startPoint x: 531, startPoint y: 389, endPoint x: 499, endPoint y: 389, distance: 31.7
click at [499, 402] on div "Battery Ranges 13.5 Overrides Reserve % Mode None None Self Consumption Peak Sa…" at bounding box center [524, 412] width 230 height 20
type input "0"
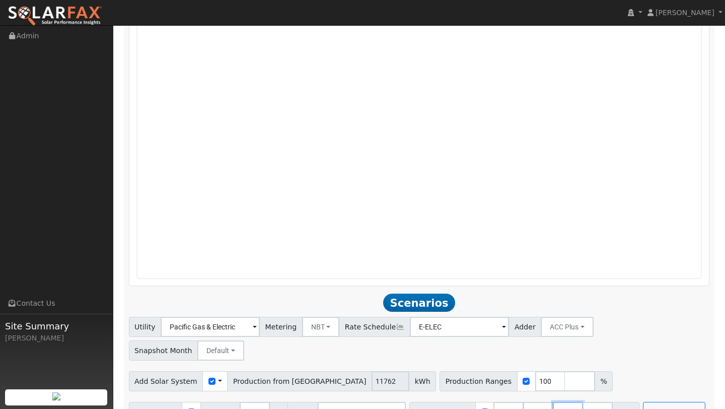
type input "13.5"
drag, startPoint x: 564, startPoint y: 390, endPoint x: 511, endPoint y: 386, distance: 52.5
click at [511, 402] on div "Battery Ranges 0 Overrides Reserve % Mode None None Self Consumption Peak Savin…" at bounding box center [524, 412] width 230 height 20
type input "0"
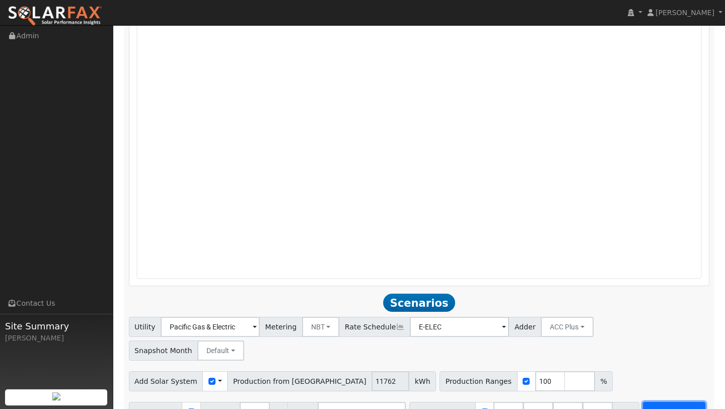
type input "13.5"
click at [675, 402] on button "Run Scenarios" at bounding box center [674, 412] width 62 height 20
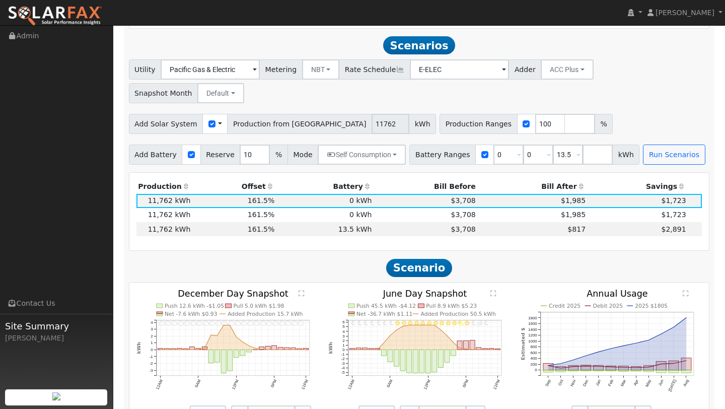
scroll to position [969, 0]
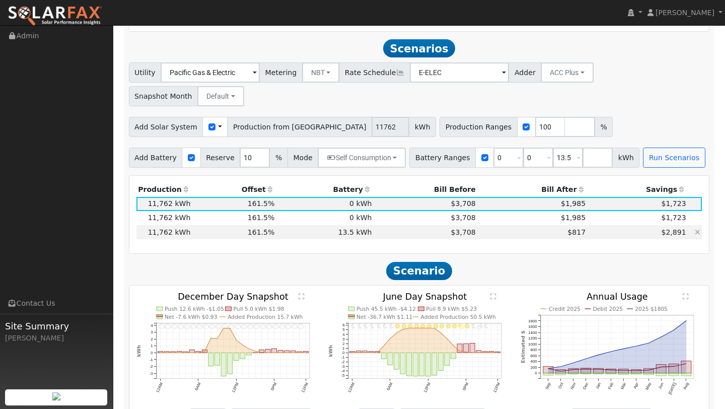
click at [587, 225] on td "$2,891" at bounding box center [637, 232] width 101 height 14
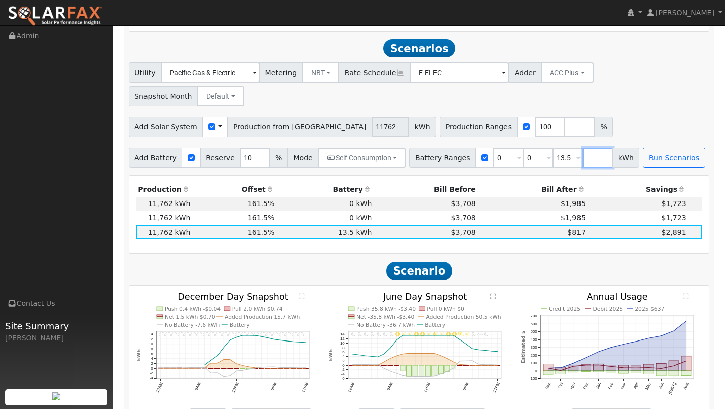
click at [583, 147] on input "number" at bounding box center [597, 157] width 30 height 20
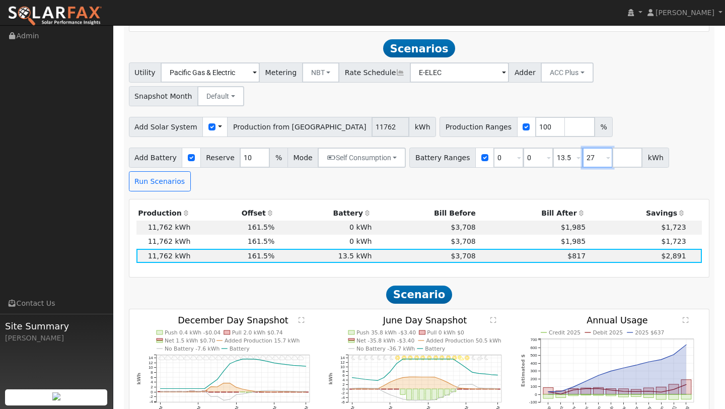
type input "27"
click at [610, 164] on div "Add Battery Reserve 10 % Mode Self Consumption Self Consumption Peak Savings AC…" at bounding box center [419, 167] width 584 height 47
click at [171, 171] on button "Run Scenarios" at bounding box center [160, 181] width 62 height 20
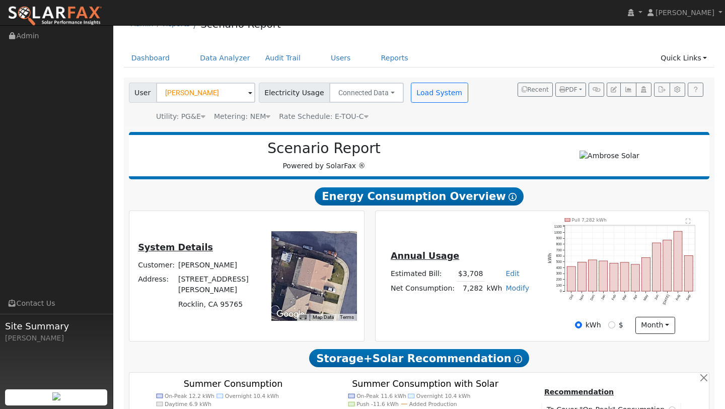
scroll to position [7, 0]
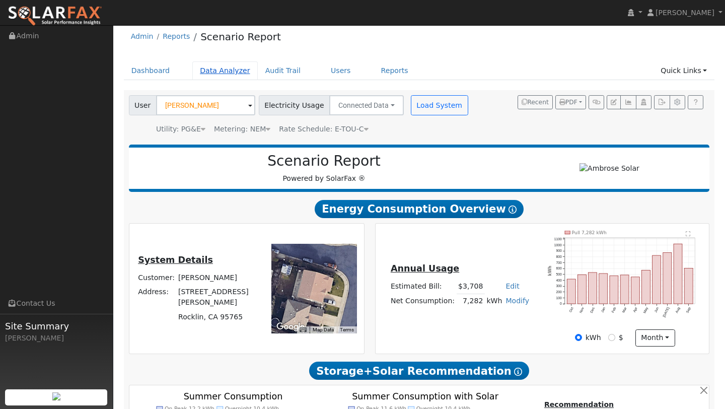
click at [223, 75] on link "Data Analyzer" at bounding box center [224, 70] width 65 height 19
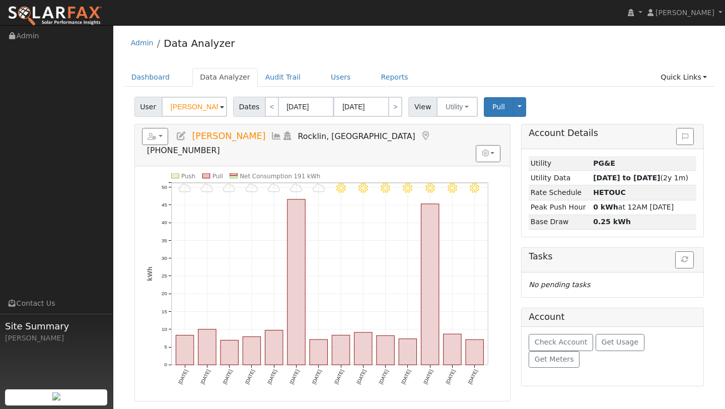
click at [271, 137] on icon at bounding box center [276, 135] width 11 height 9
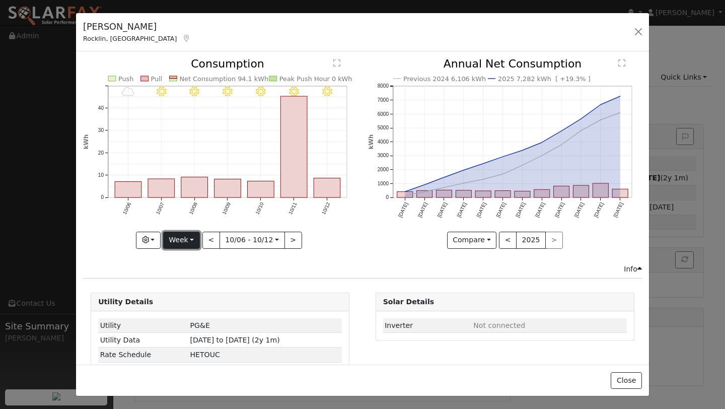
click at [187, 244] on button "Week" at bounding box center [181, 240] width 37 height 17
click at [189, 260] on link "Day" at bounding box center [199, 261] width 70 height 14
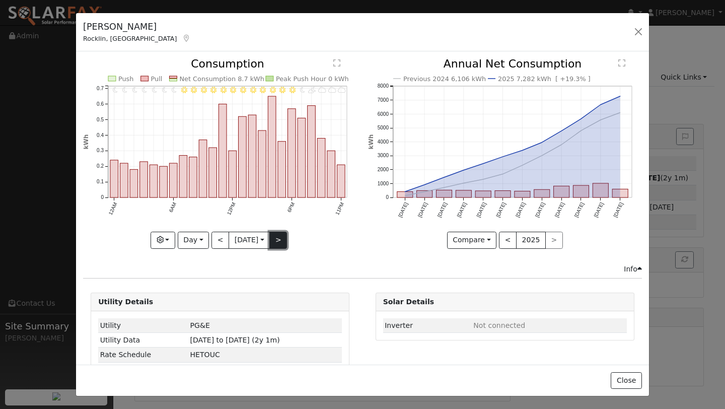
click at [281, 243] on button ">" at bounding box center [278, 240] width 18 height 17
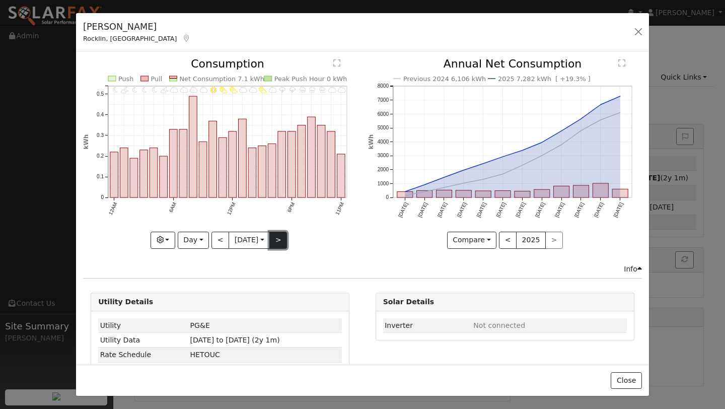
click at [283, 243] on button ">" at bounding box center [278, 240] width 18 height 17
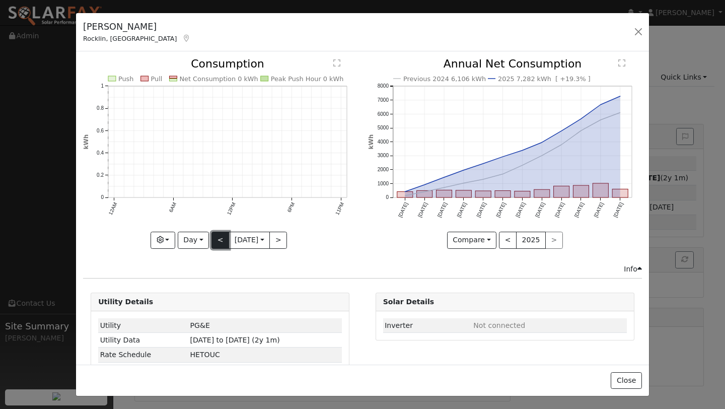
click at [219, 244] on button "<" at bounding box center [220, 240] width 18 height 17
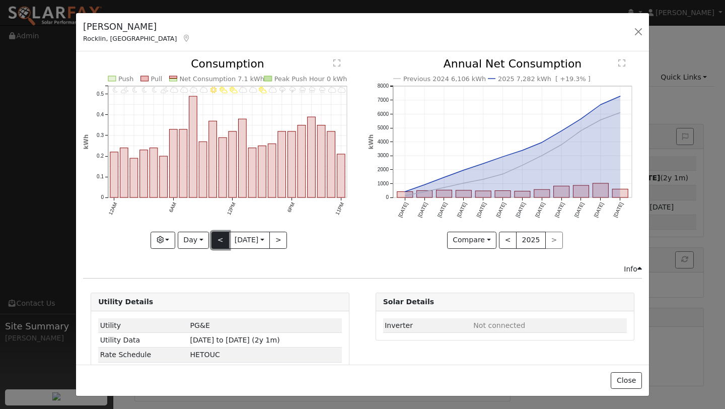
click at [216, 243] on button "<" at bounding box center [220, 240] width 18 height 17
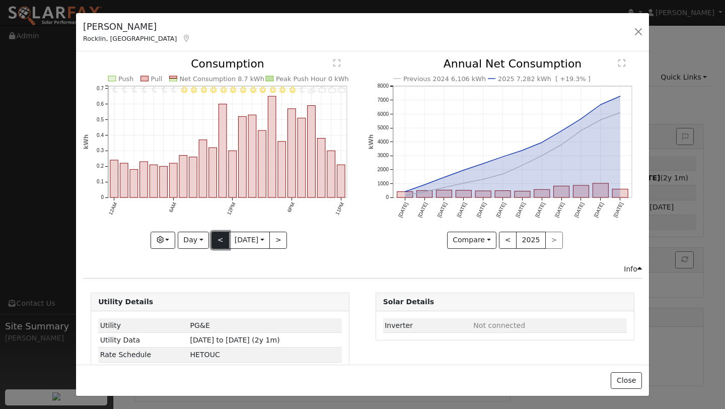
click at [216, 243] on button "<" at bounding box center [220, 240] width 18 height 17
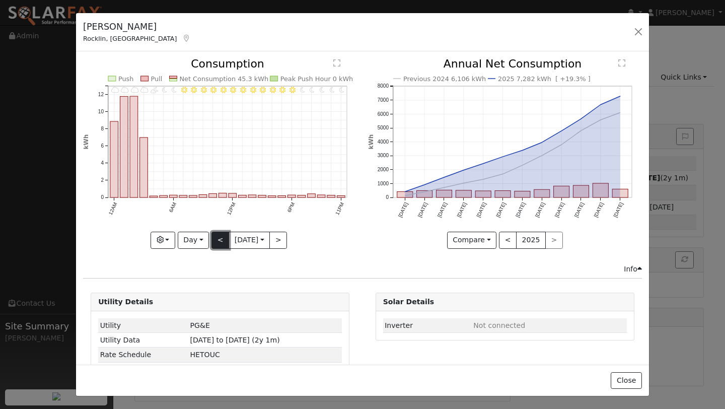
click at [216, 241] on button "<" at bounding box center [220, 240] width 18 height 17
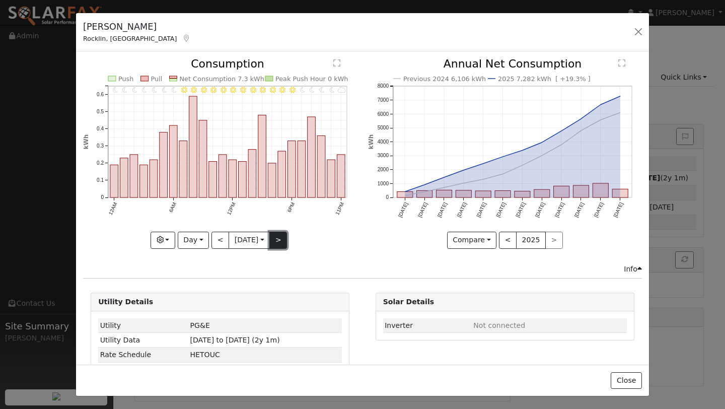
click at [285, 240] on button ">" at bounding box center [278, 240] width 18 height 17
type input "2025-10-11"
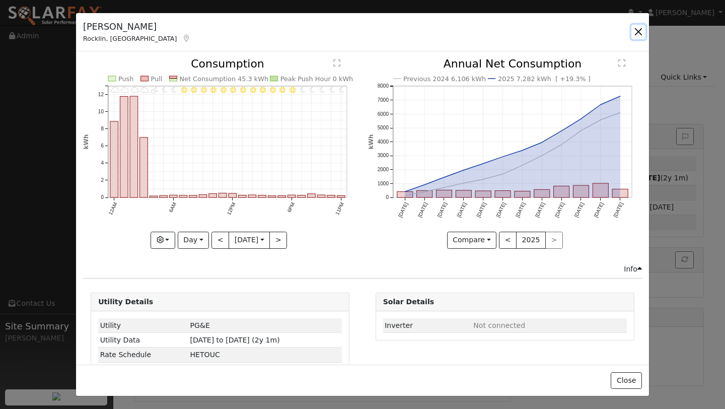
click at [640, 32] on button "button" at bounding box center [638, 32] width 14 height 14
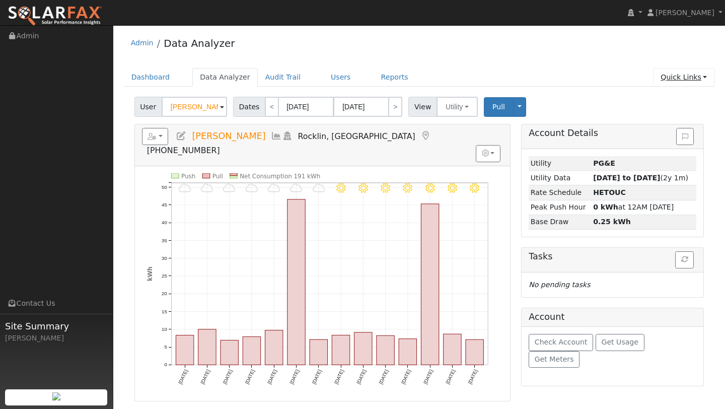
click at [685, 78] on link "Quick Links" at bounding box center [683, 77] width 61 height 19
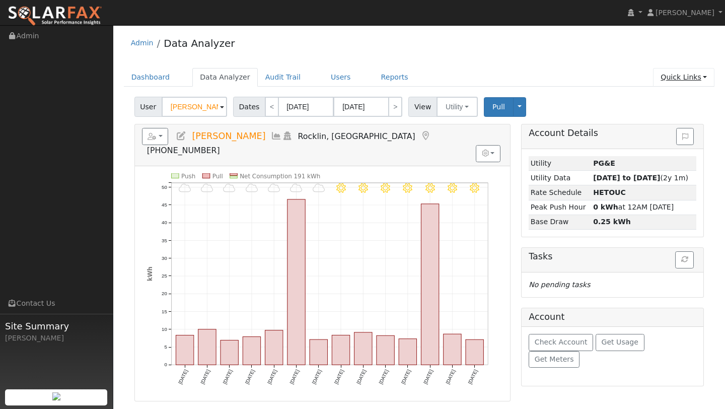
click at [673, 79] on link "Quick Links" at bounding box center [683, 77] width 61 height 19
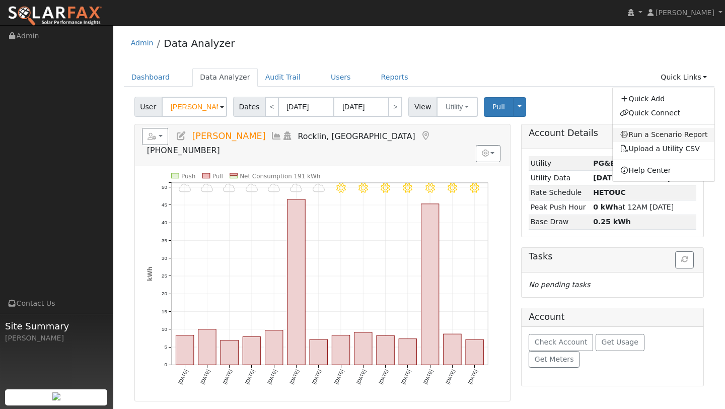
click at [673, 135] on link "Run a Scenario Report" at bounding box center [663, 135] width 102 height 14
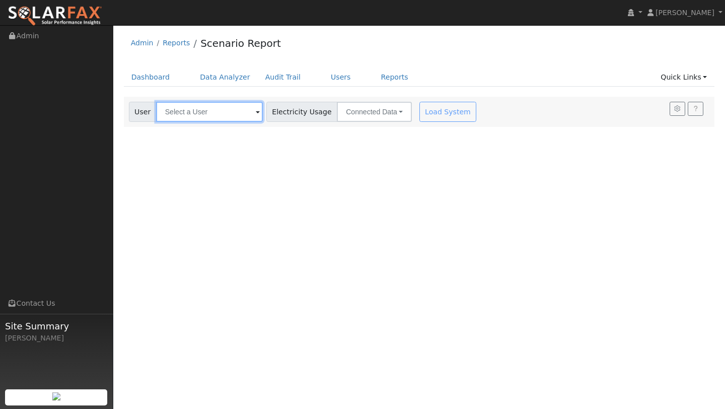
click at [227, 105] on input "text" at bounding box center [209, 112] width 107 height 20
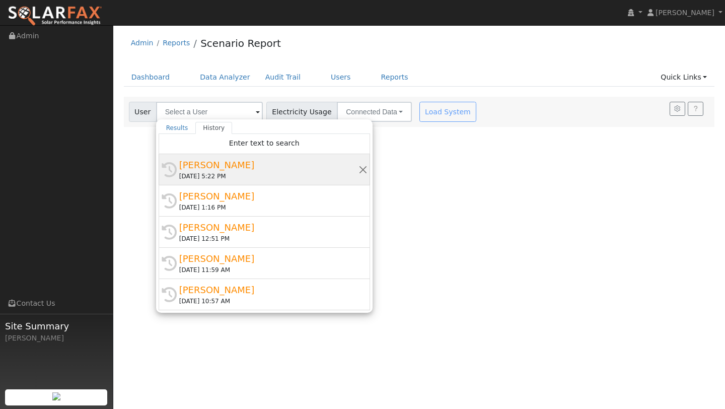
click at [207, 168] on div "[PERSON_NAME]" at bounding box center [268, 165] width 179 height 14
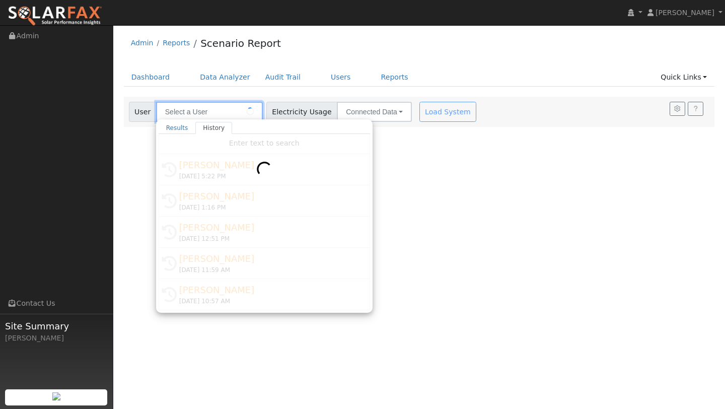
type input "[PERSON_NAME]"
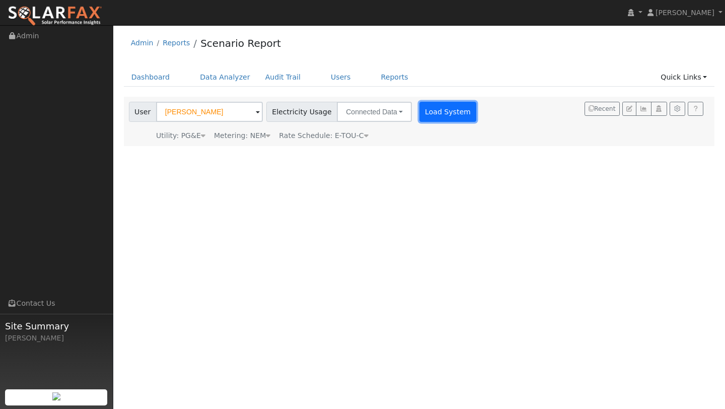
click at [436, 110] on button "Load System" at bounding box center [447, 112] width 57 height 20
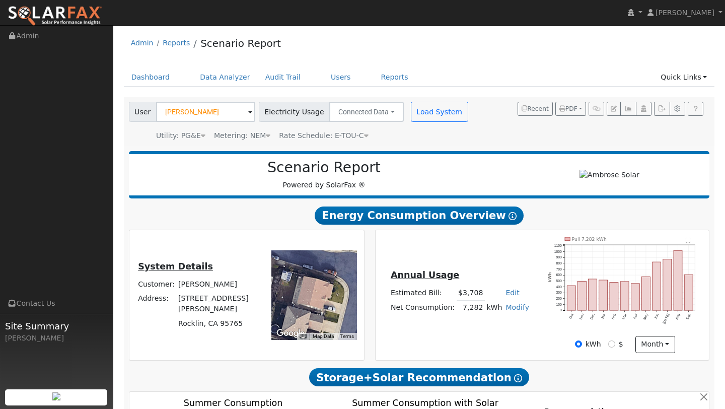
type input "11762"
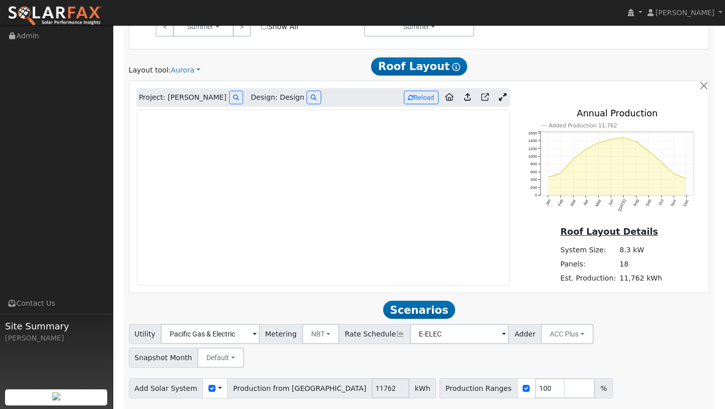
scroll to position [495, 0]
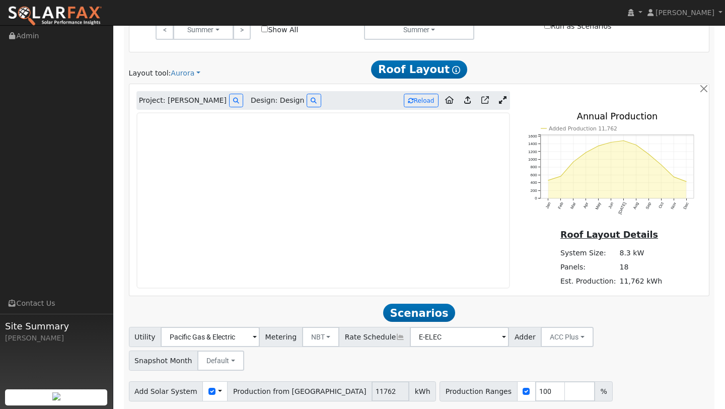
click at [502, 103] on icon at bounding box center [503, 100] width 8 height 8
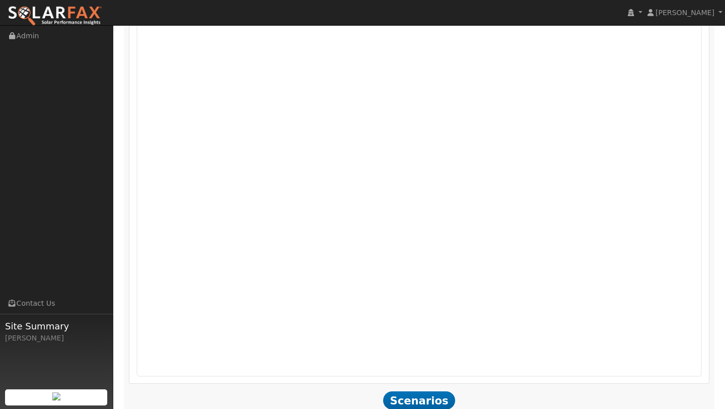
scroll to position [715, 0]
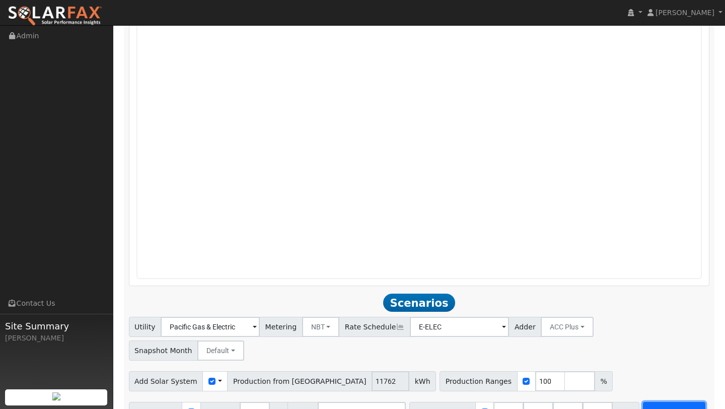
click at [667, 402] on button "Run Scenarios" at bounding box center [674, 412] width 62 height 20
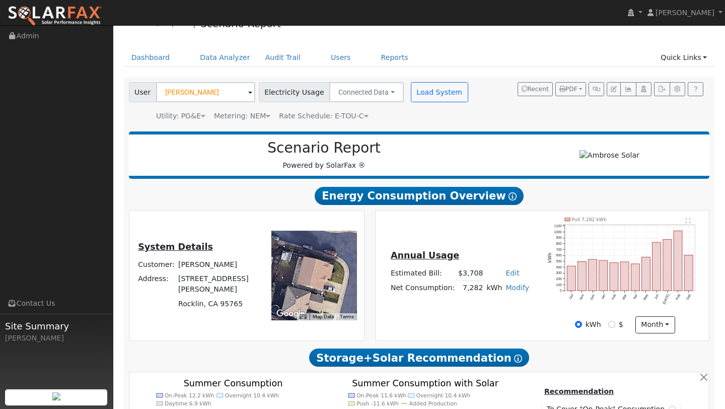
scroll to position [0, 0]
